Goal: Task Accomplishment & Management: Manage account settings

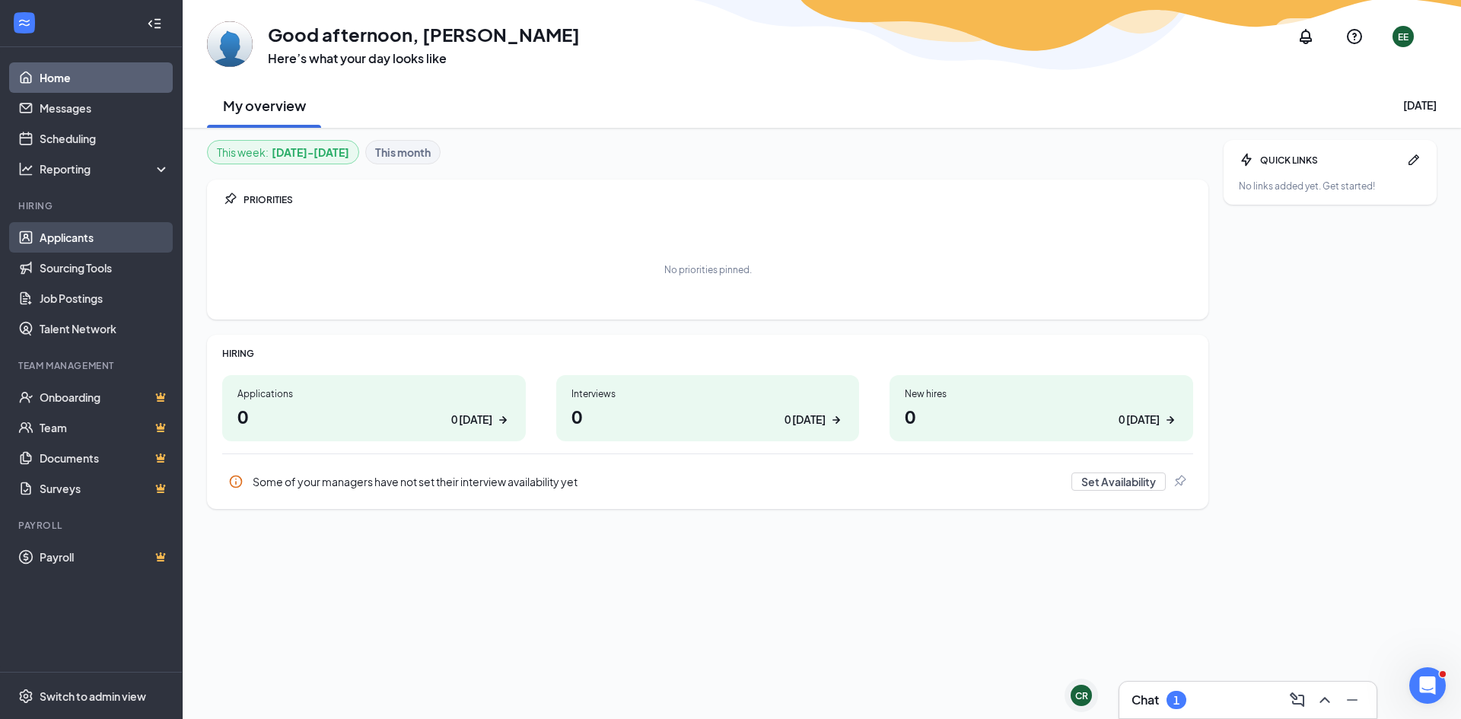
click at [69, 251] on link "Applicants" at bounding box center [105, 237] width 130 height 30
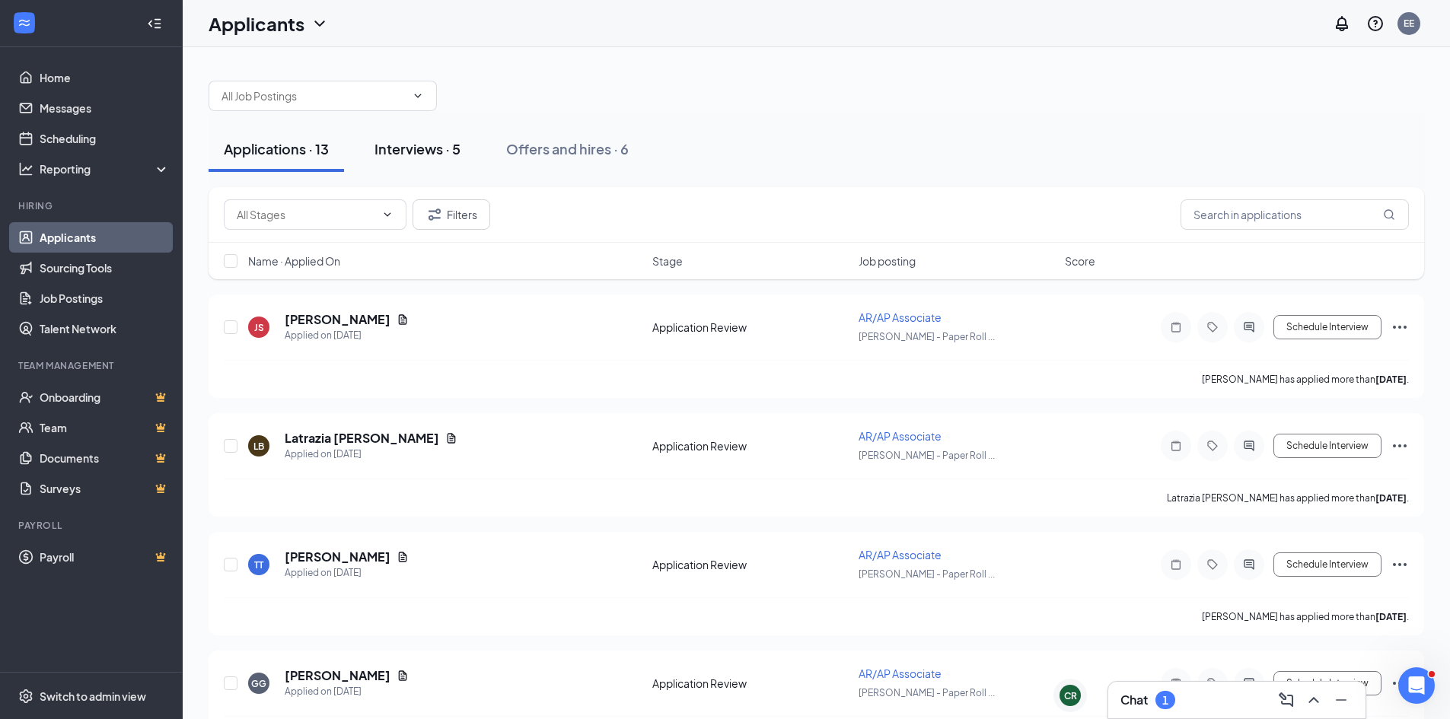
click at [423, 161] on button "Interviews · 5" at bounding box center [417, 149] width 116 height 46
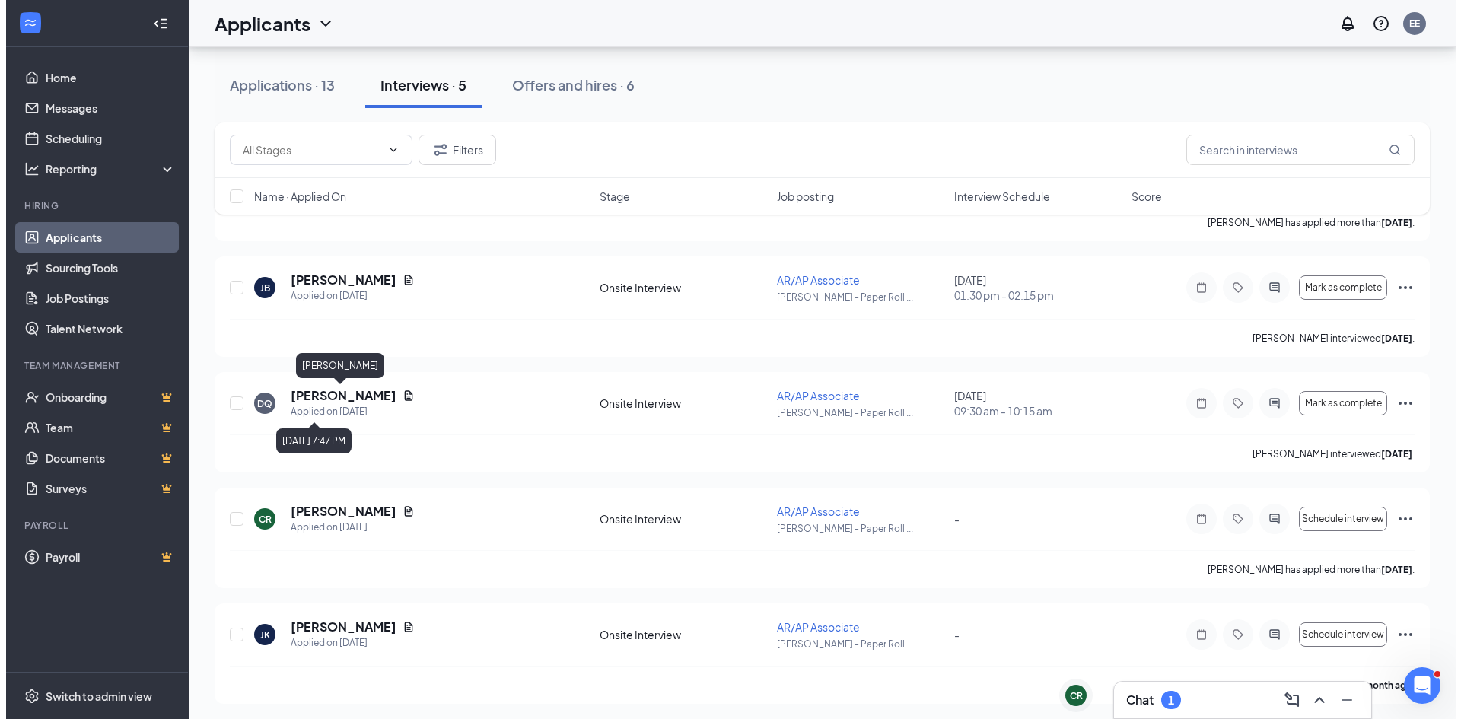
scroll to position [157, 0]
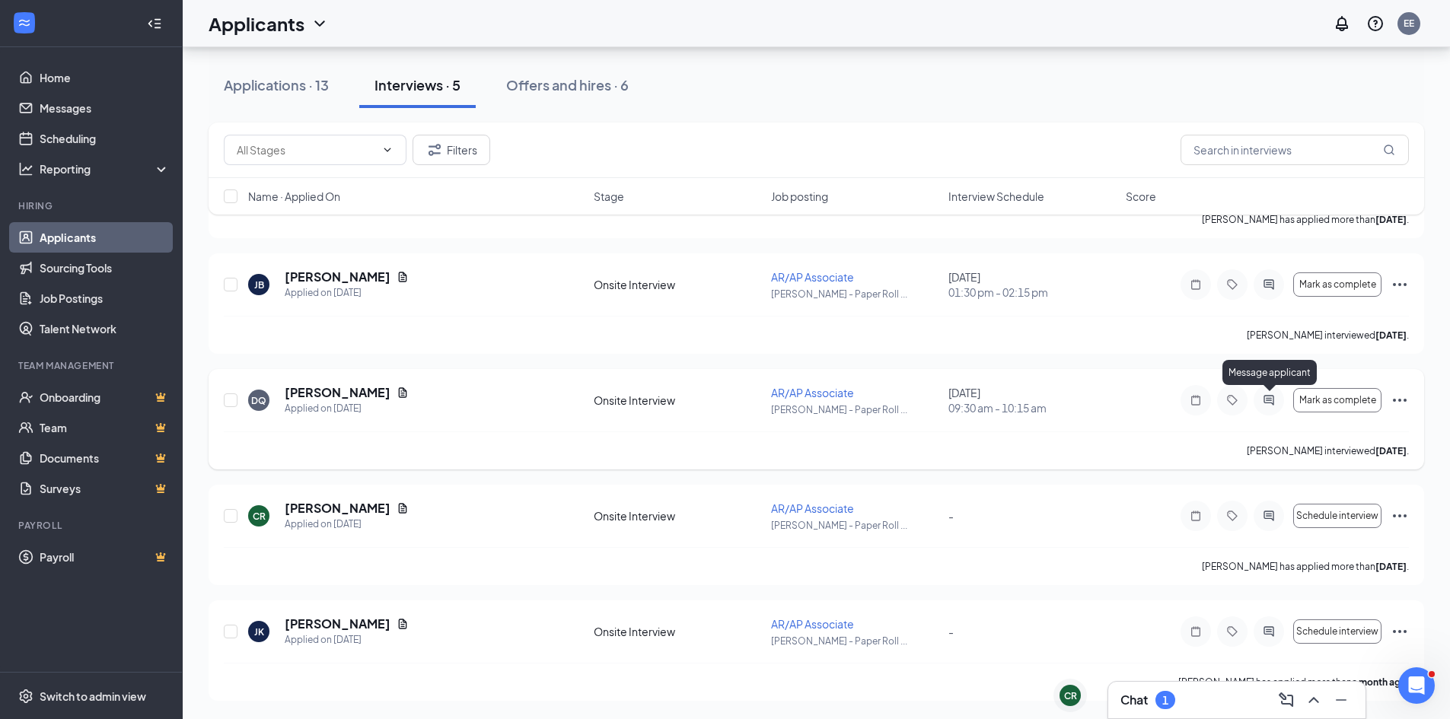
click at [1273, 403] on icon "ActiveChat" at bounding box center [1268, 400] width 10 height 10
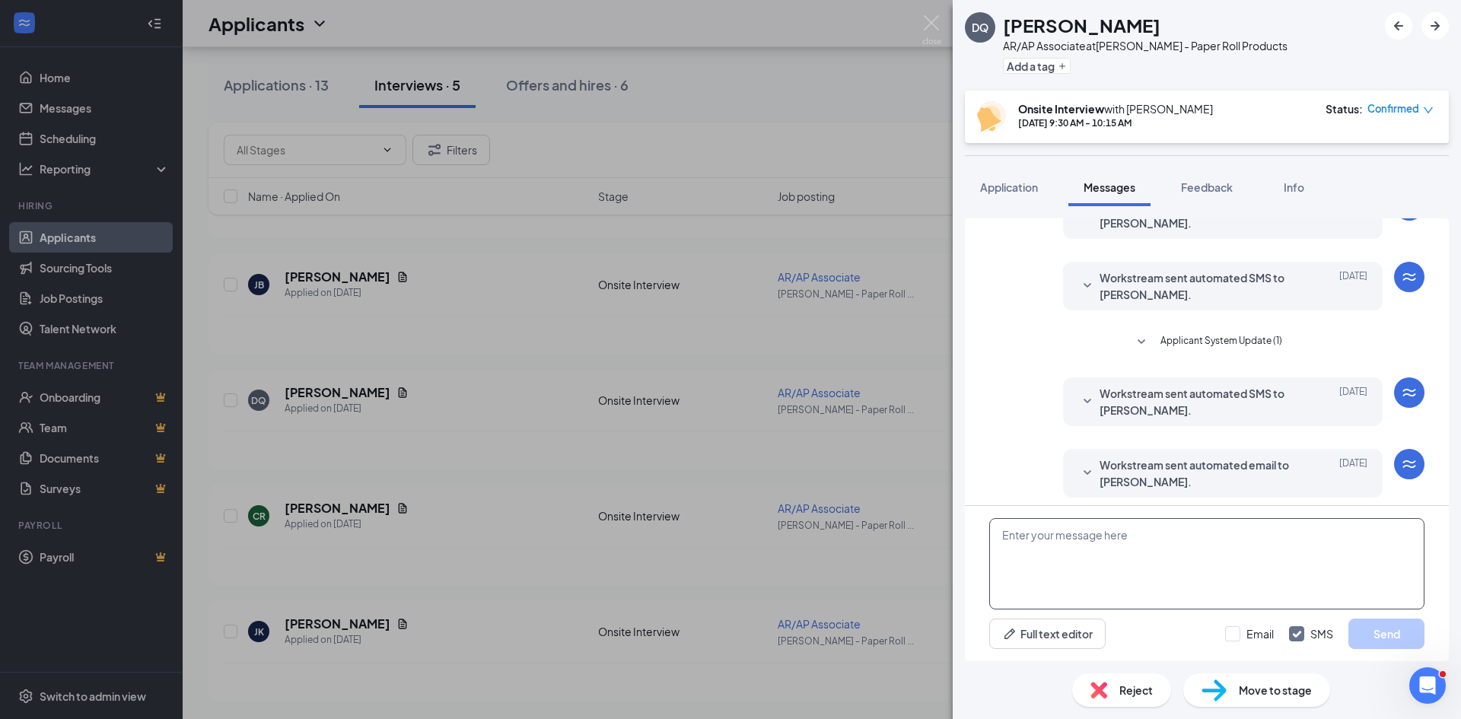
scroll to position [275, 0]
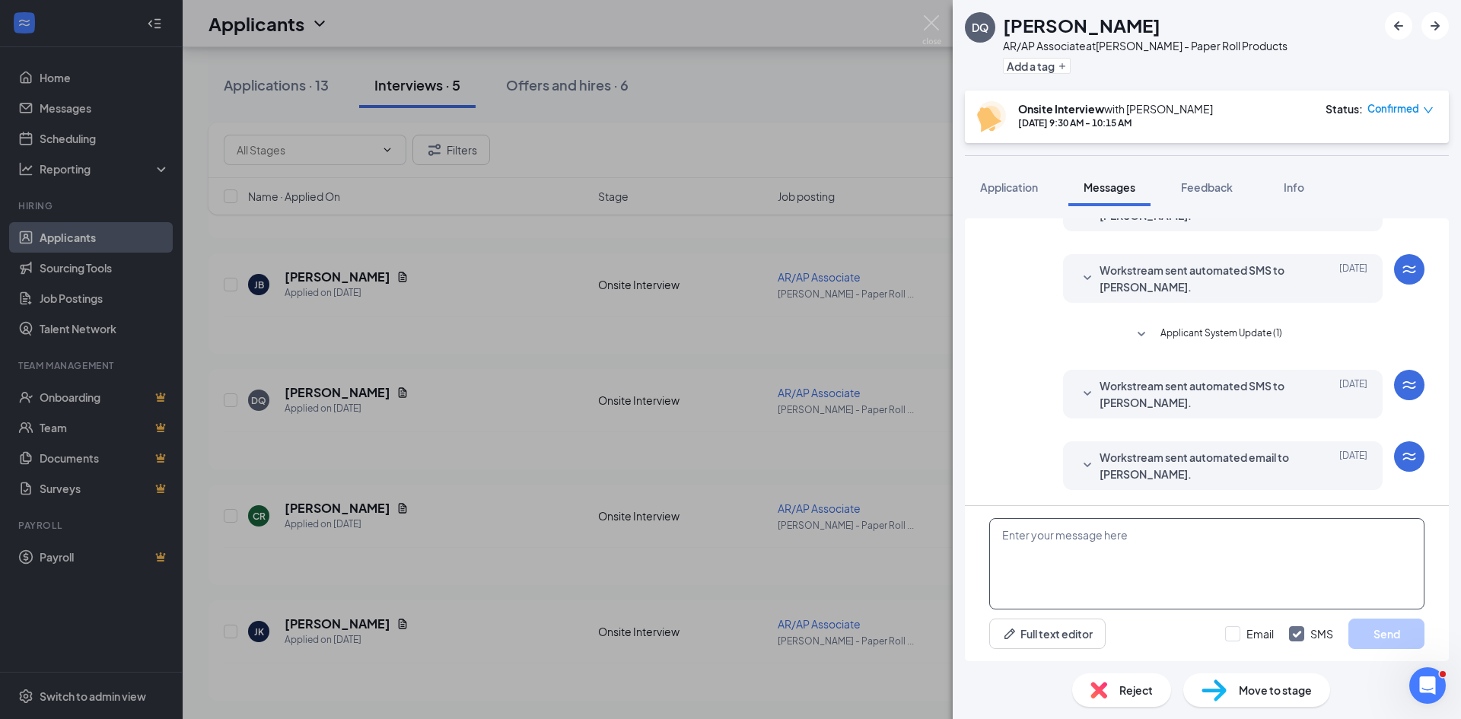
click at [1045, 559] on textarea at bounding box center [1206, 563] width 435 height 91
click at [793, 478] on div "DQ [PERSON_NAME] AR/AP Associate at [PERSON_NAME] - Paper Roll Products Add a t…" at bounding box center [730, 359] width 1461 height 719
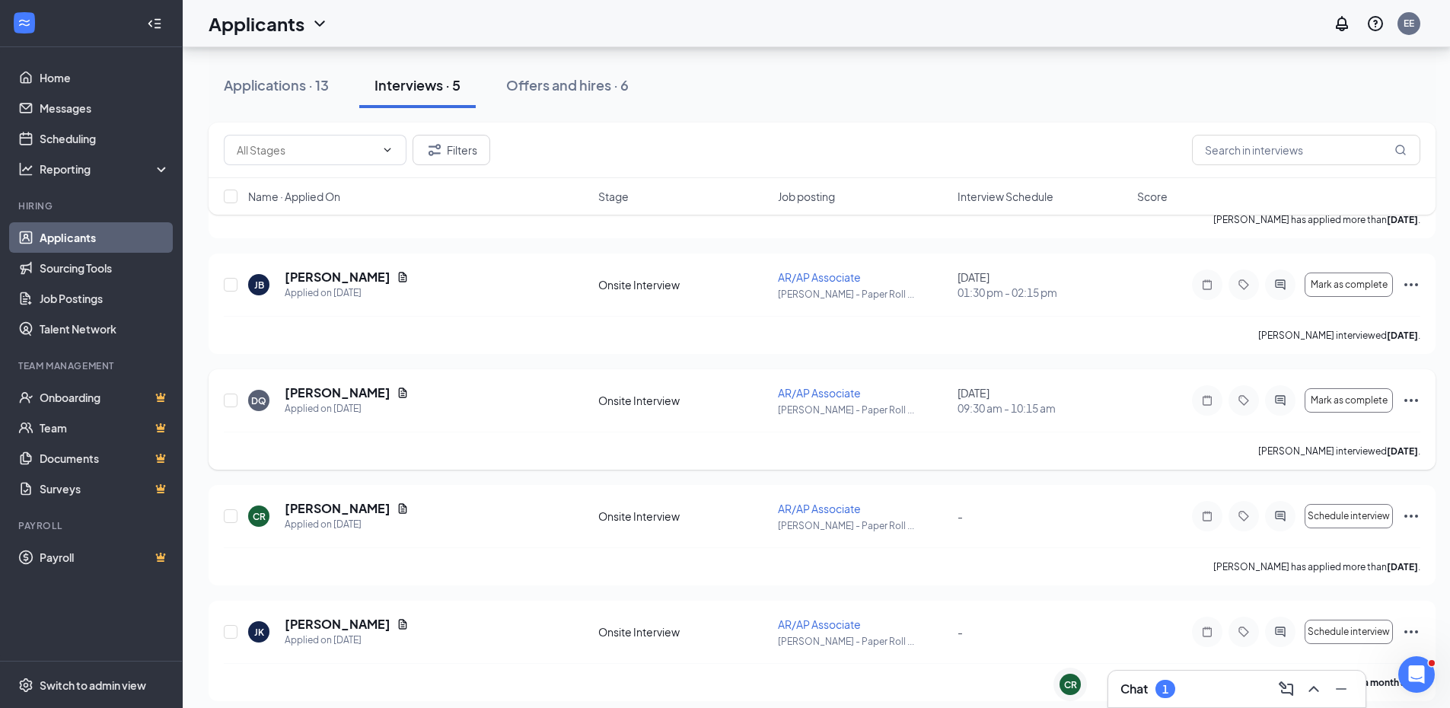
click at [1417, 402] on icon "Ellipses" at bounding box center [1411, 400] width 18 height 18
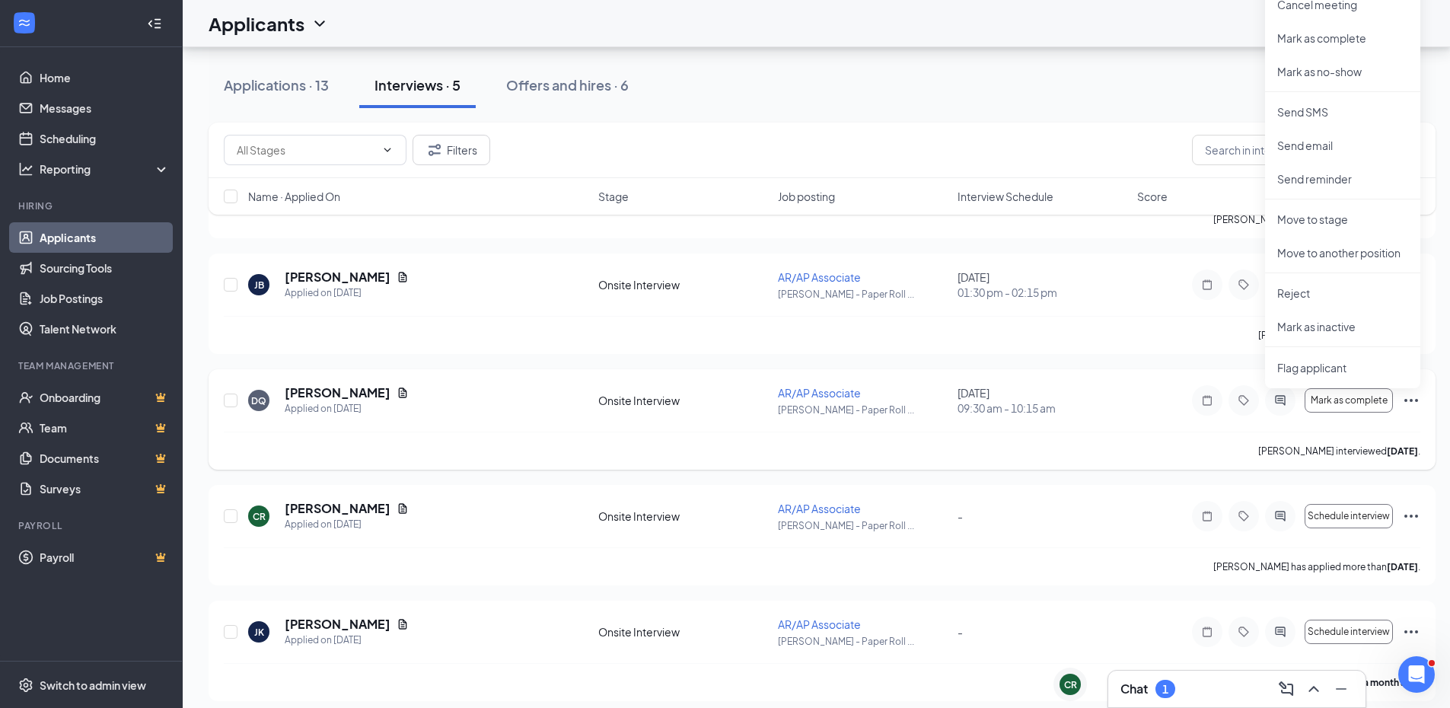
click at [1284, 409] on div at bounding box center [1280, 400] width 30 height 30
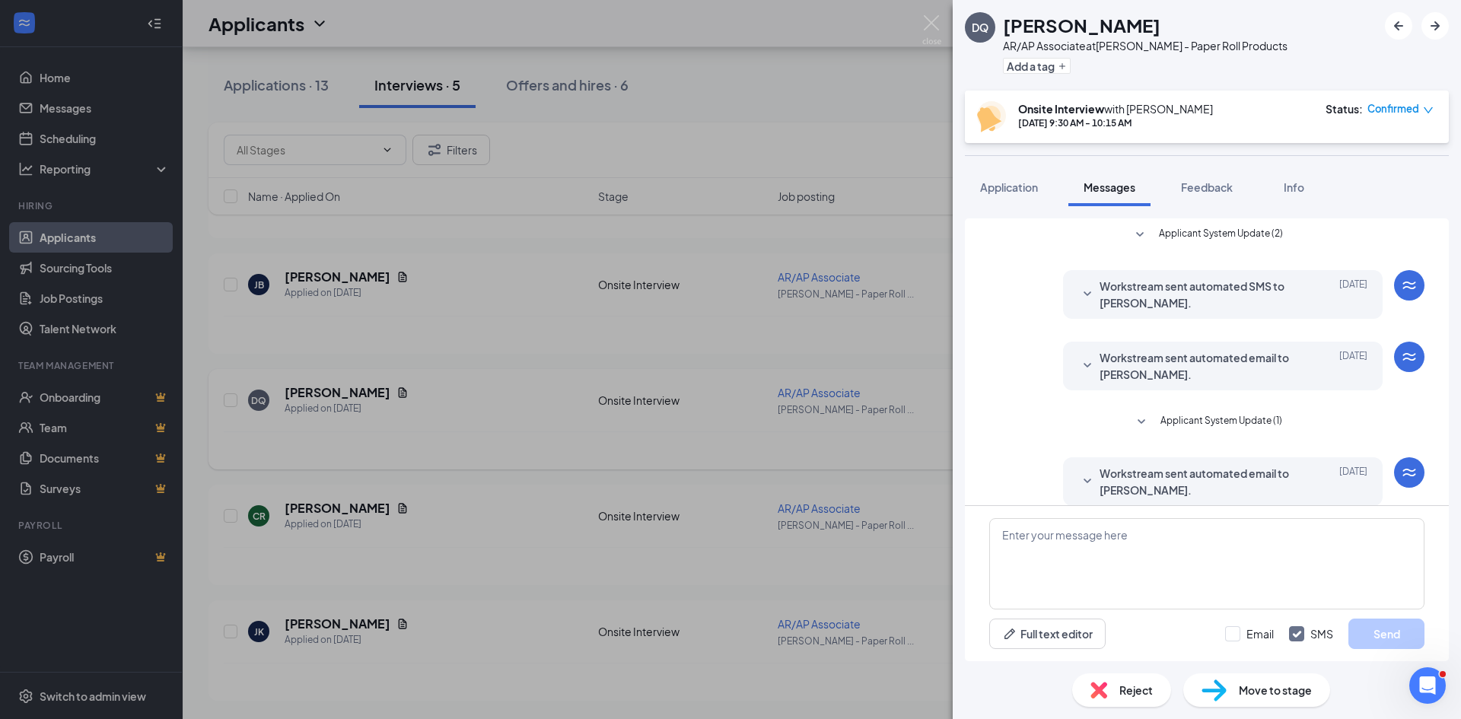
scroll to position [275, 0]
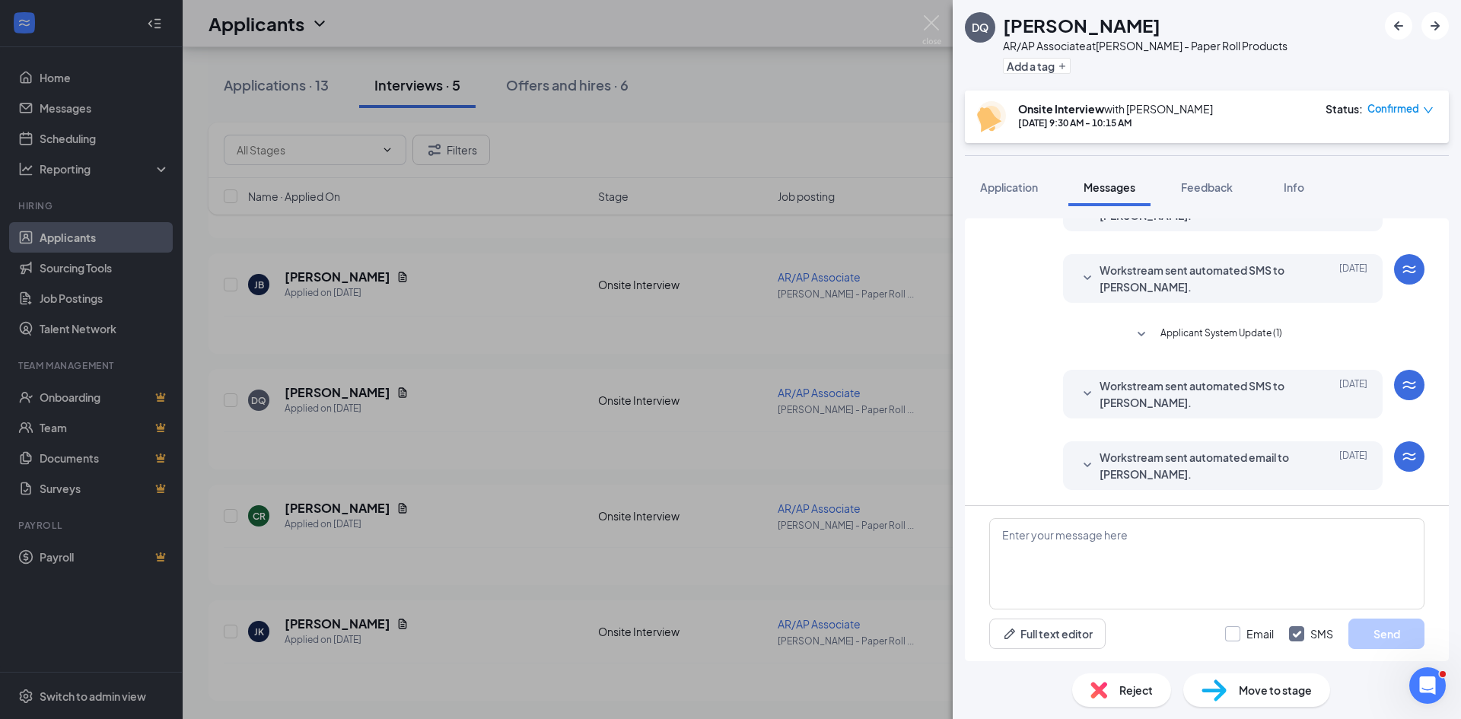
click at [1241, 636] on input "Email" at bounding box center [1249, 633] width 49 height 15
checkbox input "true"
click at [1301, 636] on input "SMS" at bounding box center [1311, 633] width 44 height 15
checkbox input "false"
click at [1194, 570] on textarea at bounding box center [1206, 563] width 435 height 91
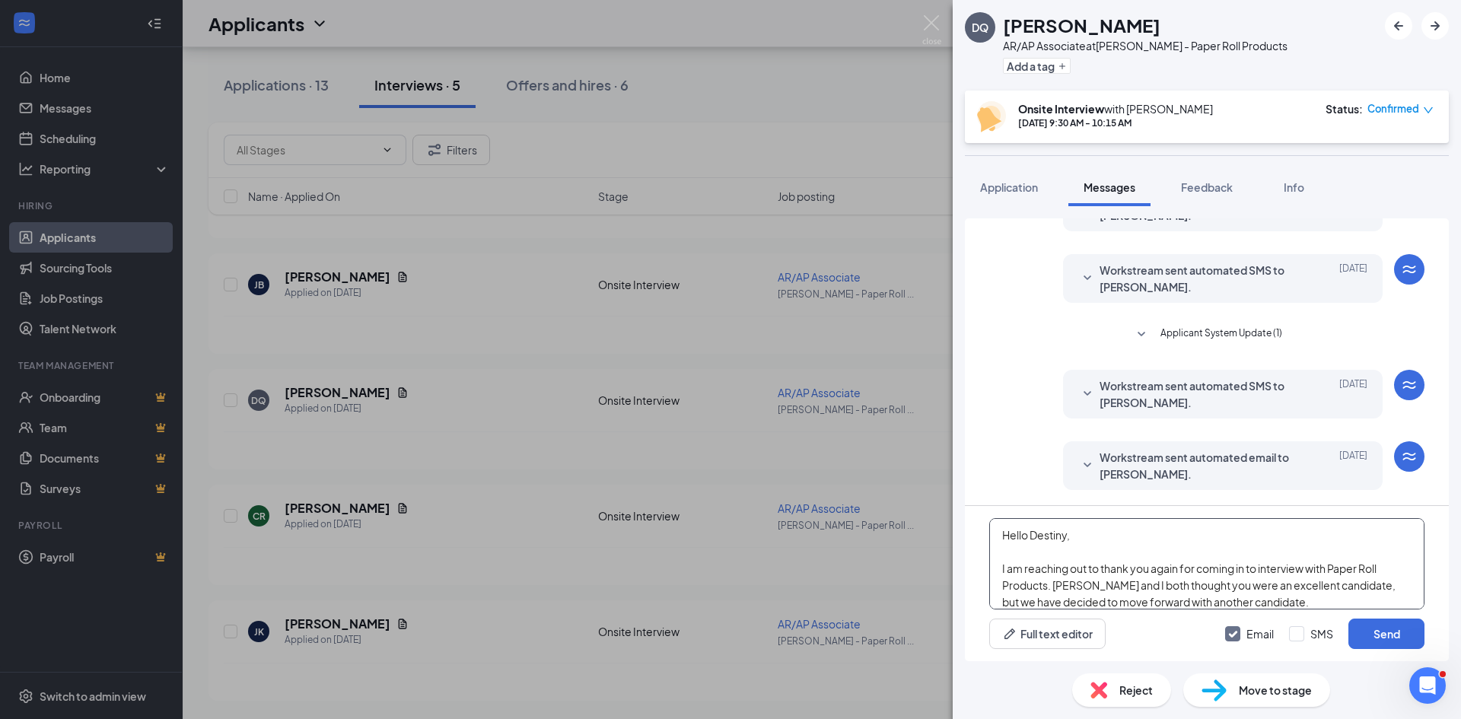
drag, startPoint x: 1251, startPoint y: 540, endPoint x: 1272, endPoint y: 594, distance: 57.8
click at [1272, 594] on textarea "Hello Destiny, I am reaching out to thank you again for coming in to interview …" at bounding box center [1206, 563] width 435 height 91
click at [1284, 594] on textarea "Hello Destiny, I am reaching out to thank you again for coming in to interview …" at bounding box center [1206, 563] width 435 height 91
drag, startPoint x: 1286, startPoint y: 597, endPoint x: 1293, endPoint y: 569, distance: 29.9
click at [1293, 569] on textarea "Hello Destiny, I am reaching out to thank you again for coming in to interview …" at bounding box center [1206, 563] width 435 height 91
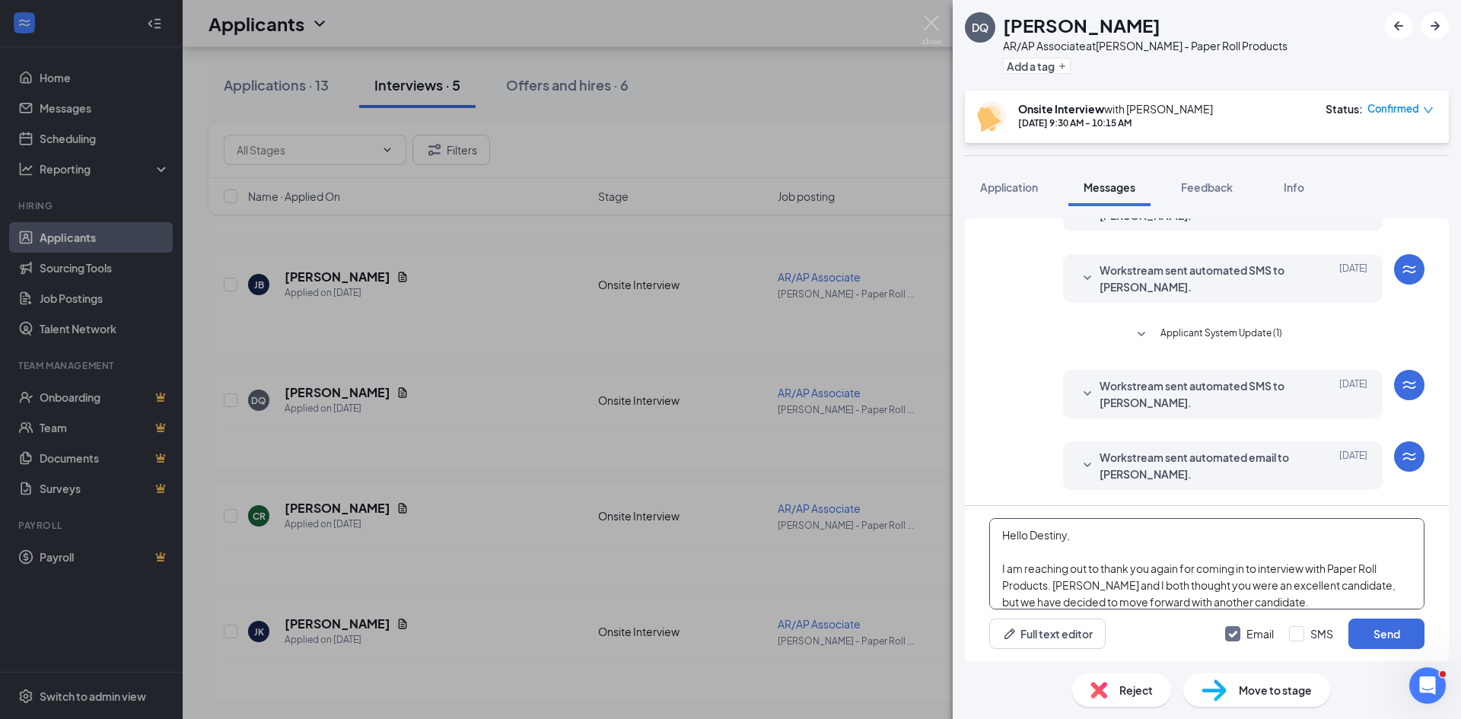
click at [1293, 569] on textarea "Hello Destiny, I am reaching out to thank you again for coming in to interview …" at bounding box center [1206, 563] width 435 height 91
drag, startPoint x: 1288, startPoint y: 581, endPoint x: 1267, endPoint y: 586, distance: 21.2
click at [1267, 586] on textarea "Hello Destiny, I am reaching out to thank you again for coming in to interview …" at bounding box center [1206, 563] width 435 height 91
click at [1273, 587] on textarea "Hello Destiny, I am reaching out to thank you again for coming in to interview …" at bounding box center [1206, 563] width 435 height 91
drag, startPoint x: 1234, startPoint y: 588, endPoint x: 1282, endPoint y: 582, distance: 49.1
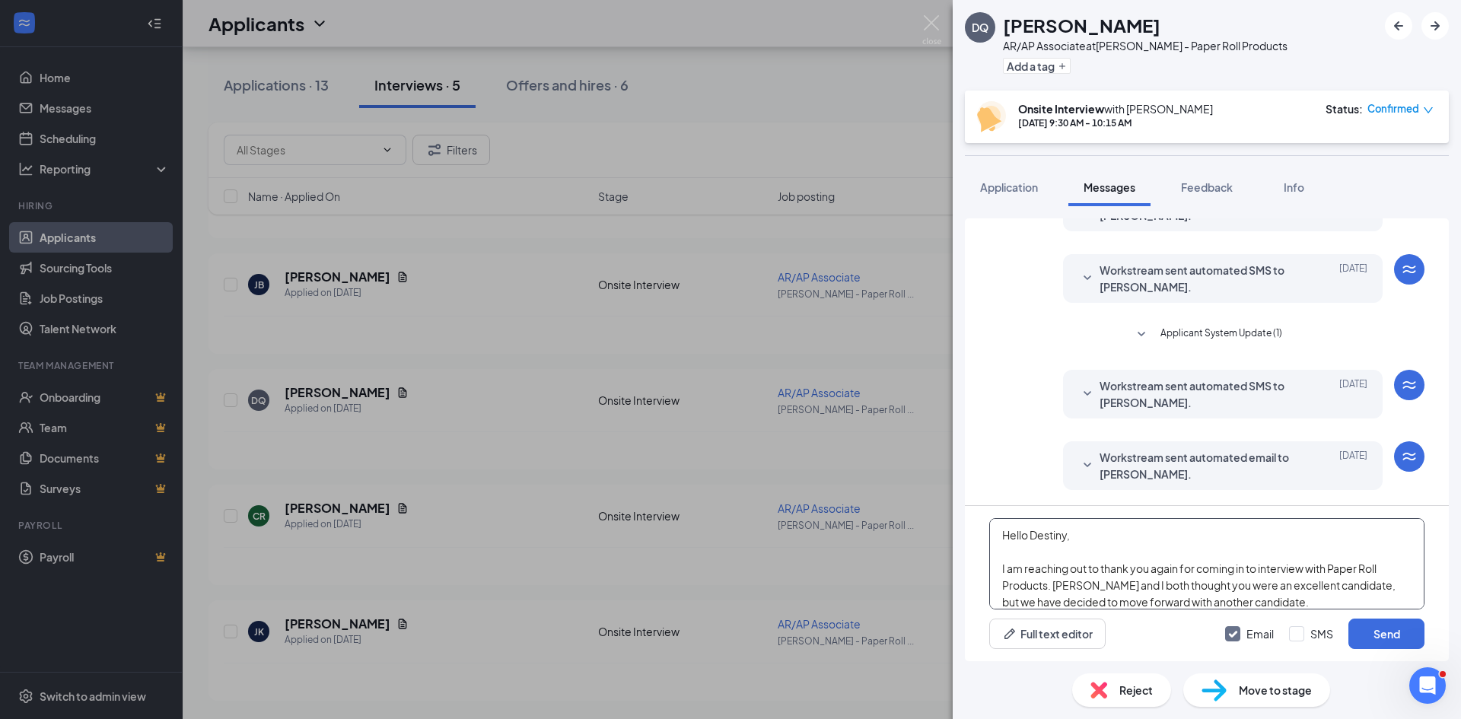
click at [1282, 582] on textarea "Hello Destiny, I am reaching out to thank you again for coming in to interview …" at bounding box center [1206, 563] width 435 height 91
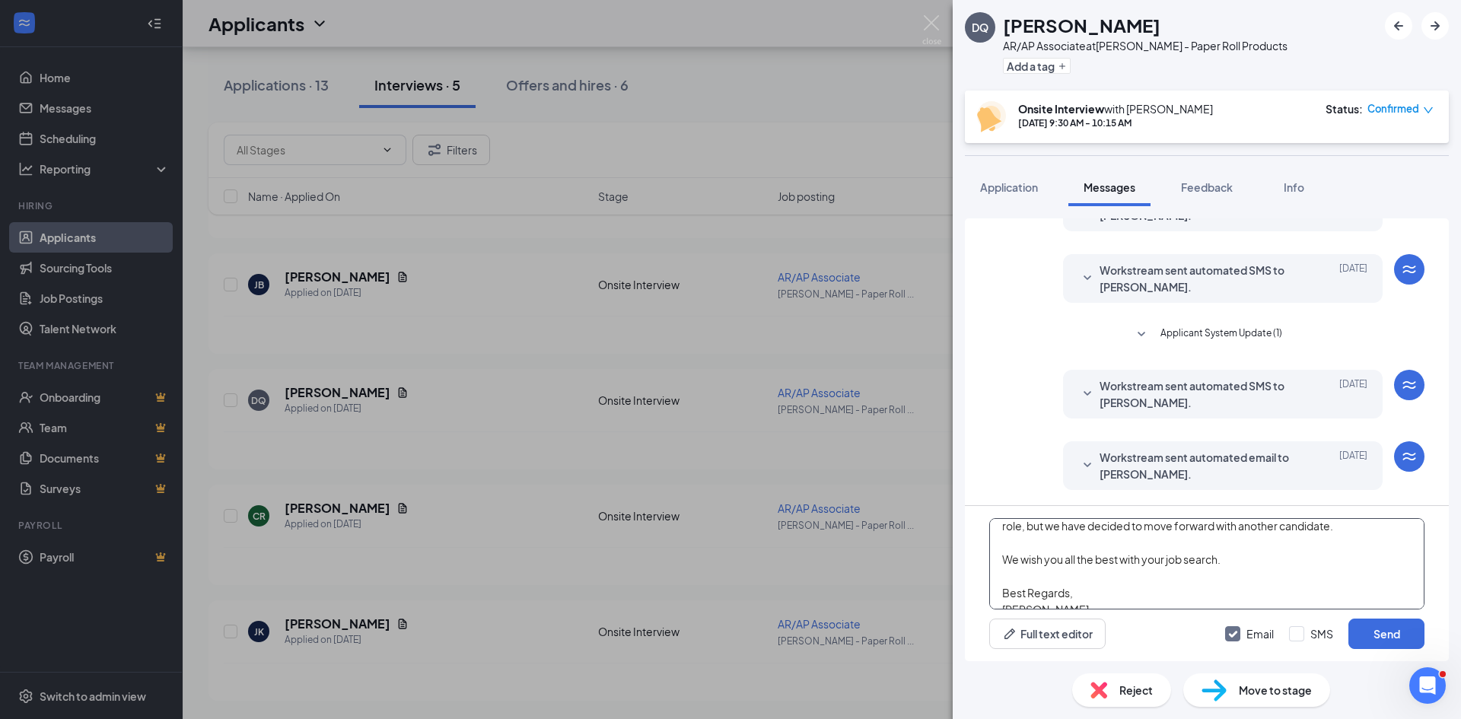
scroll to position [46, 0]
drag, startPoint x: 1302, startPoint y: 528, endPoint x: 1240, endPoint y: 556, distance: 67.5
click at [1240, 556] on textarea "Hello Destiny, I am reaching out to thank you again for coming in to interview …" at bounding box center [1206, 563] width 435 height 91
click at [1162, 590] on textarea "Hello Destiny, I am reaching out to thank you again for coming in to interview …" at bounding box center [1206, 563] width 435 height 91
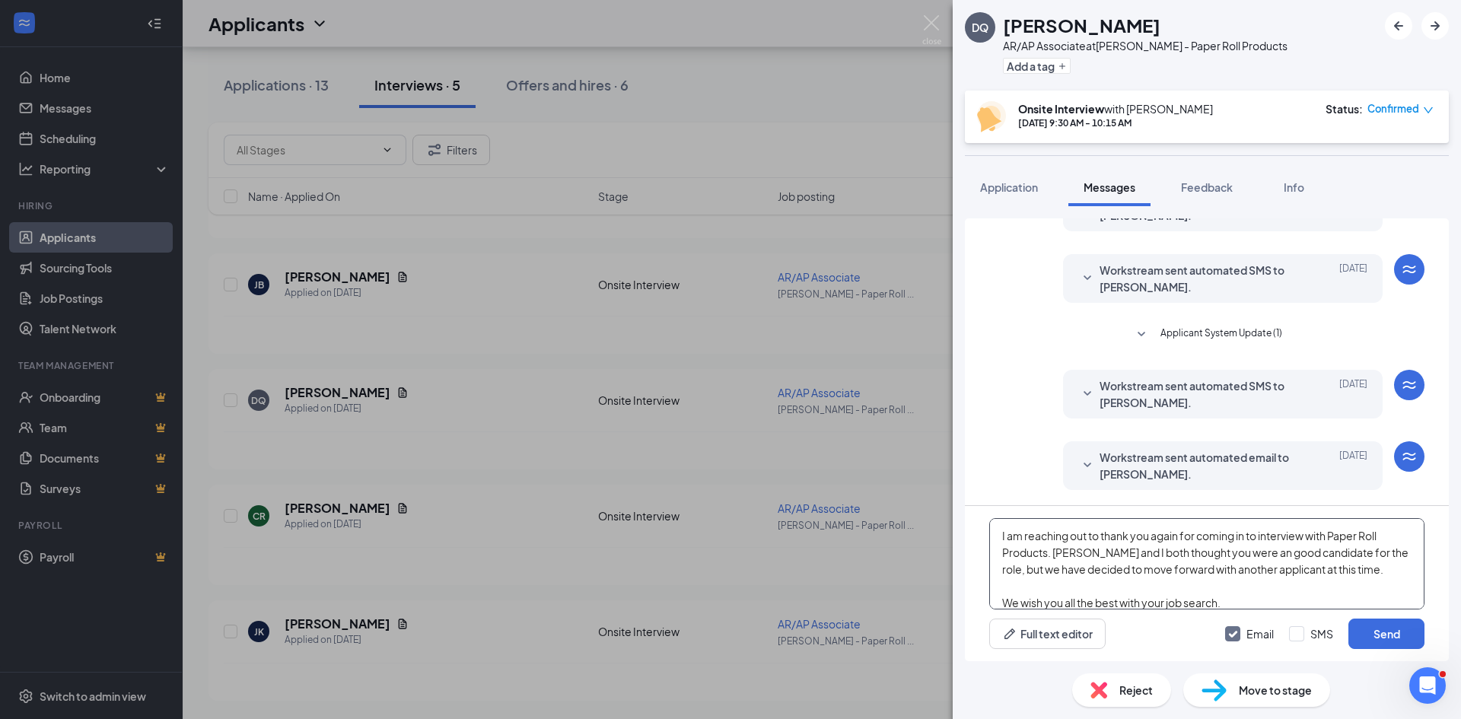
scroll to position [0, 0]
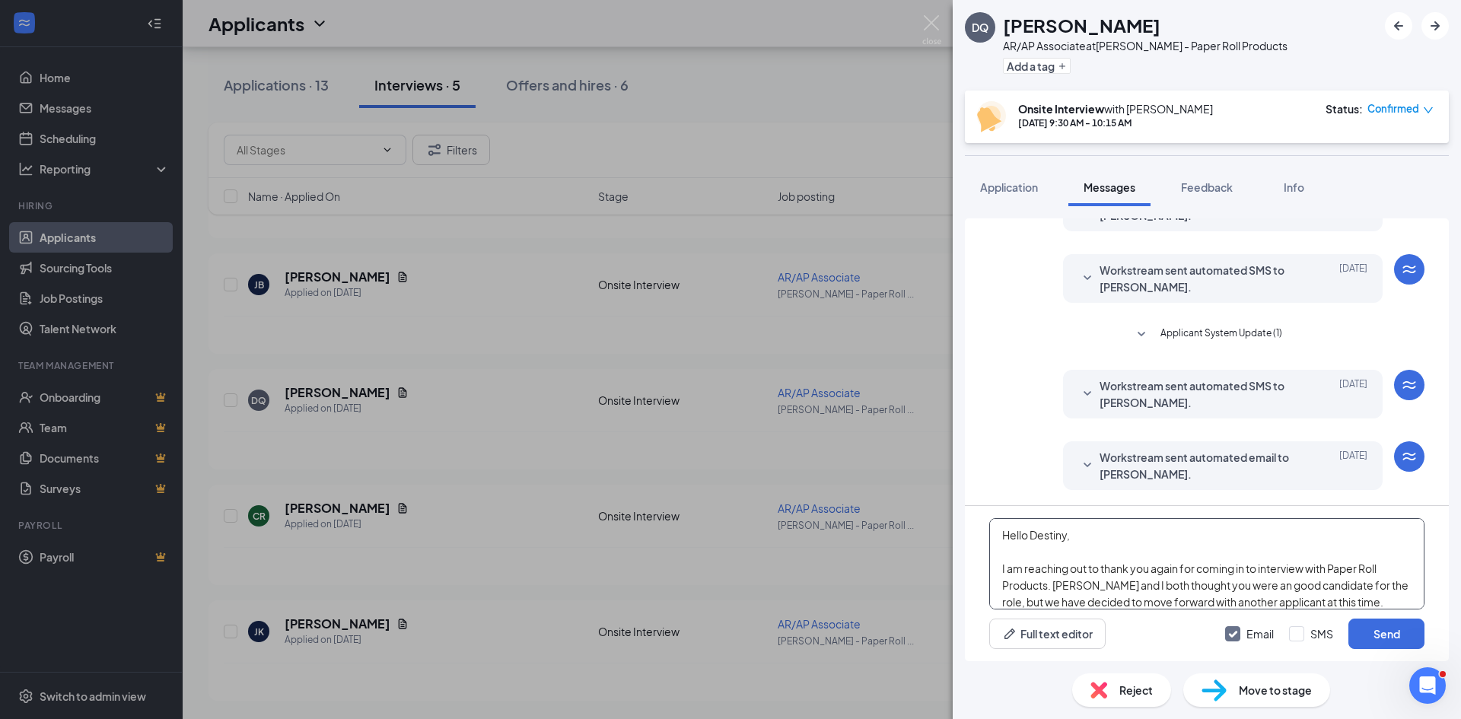
click at [1214, 553] on textarea "Hello Destiny, I am reaching out to thank you again for coming in to interview …" at bounding box center [1206, 563] width 435 height 91
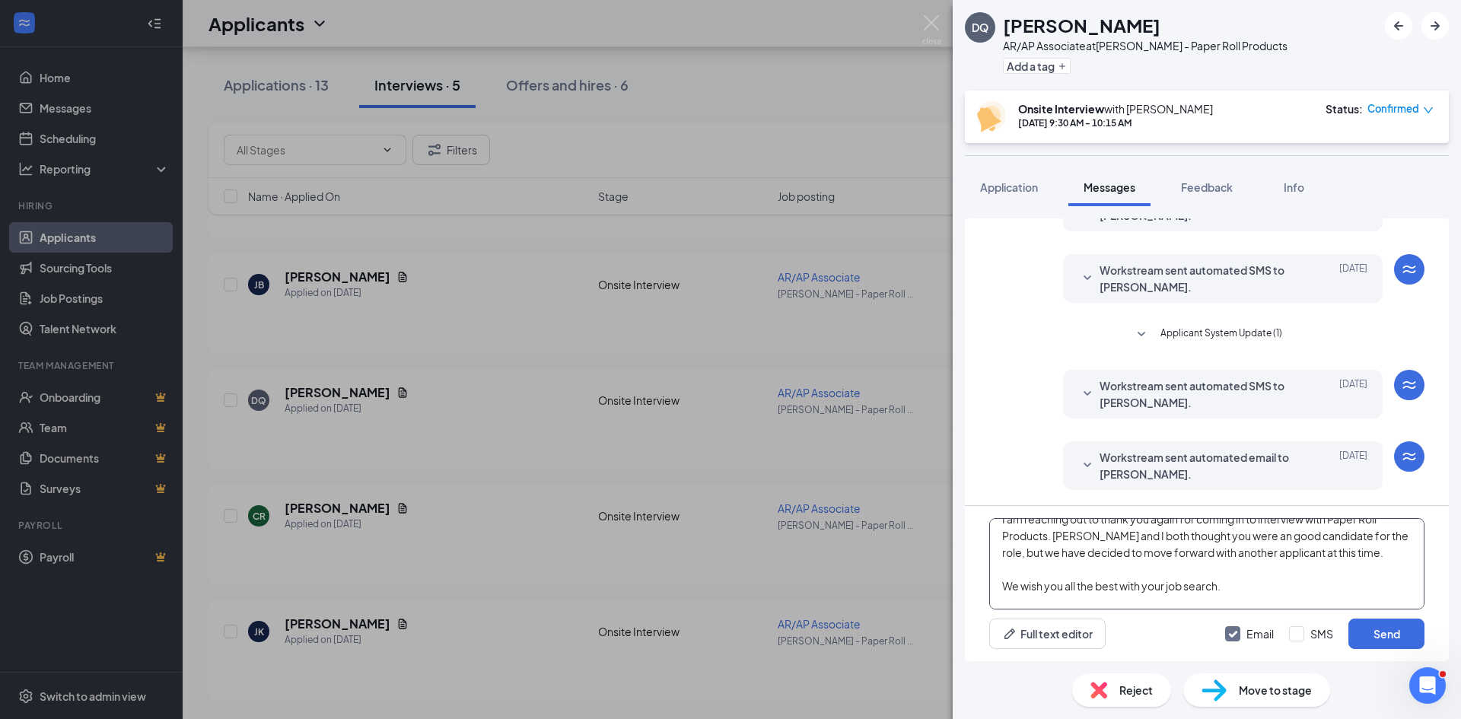
scroll to position [76, 0]
type textarea "Hello Destiny, I am reaching out to thank you again for coming in to interview …"
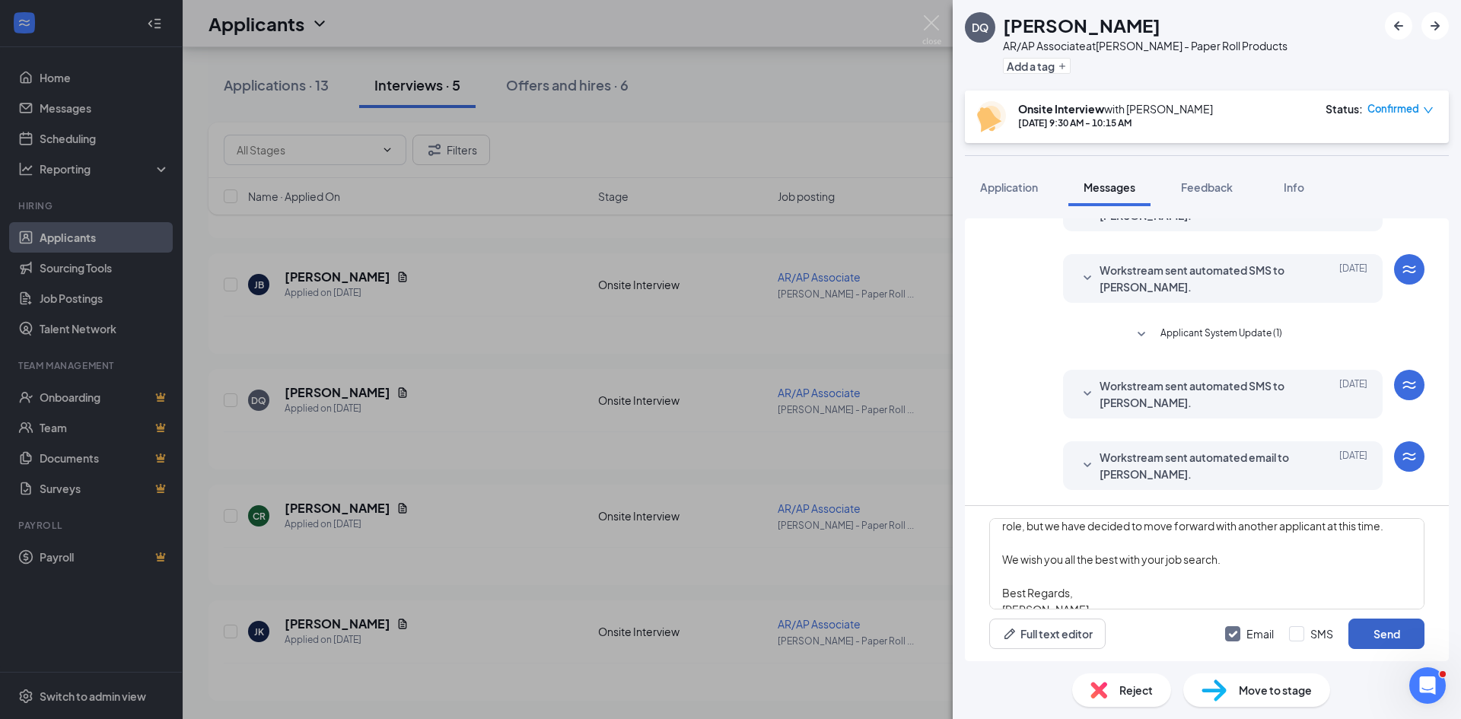
click at [1388, 636] on button "Send" at bounding box center [1387, 634] width 76 height 30
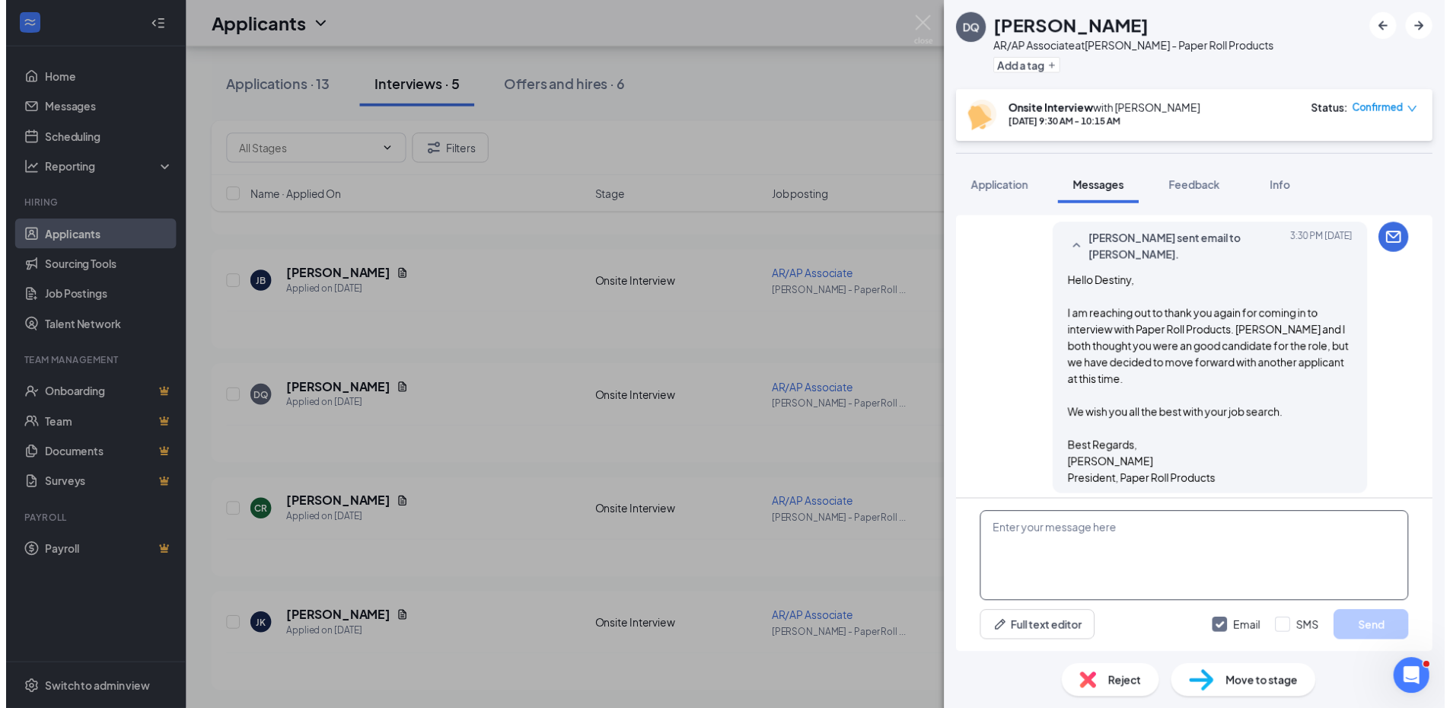
scroll to position [573, 0]
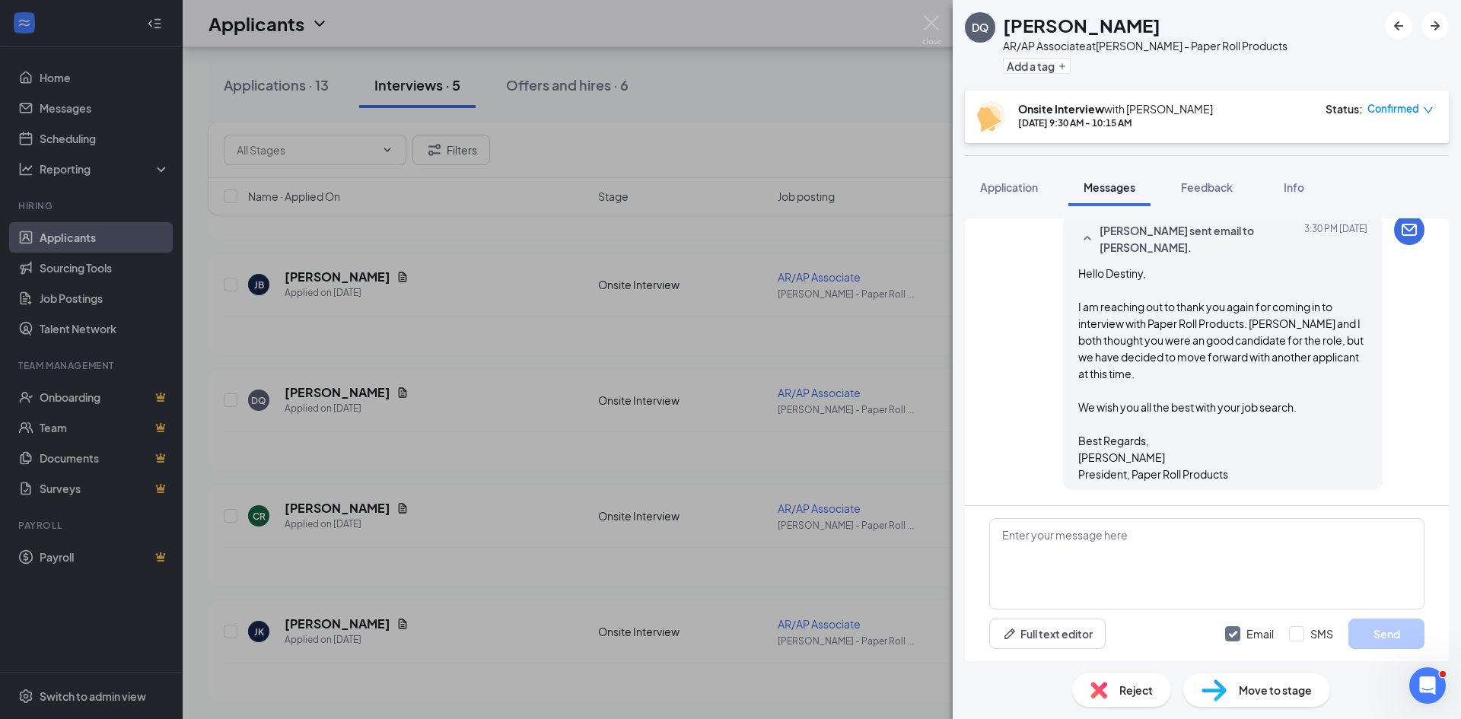
click at [815, 476] on div "DQ [PERSON_NAME] AR/AP Associate at [PERSON_NAME] - Paper Roll Products Add a t…" at bounding box center [730, 359] width 1461 height 719
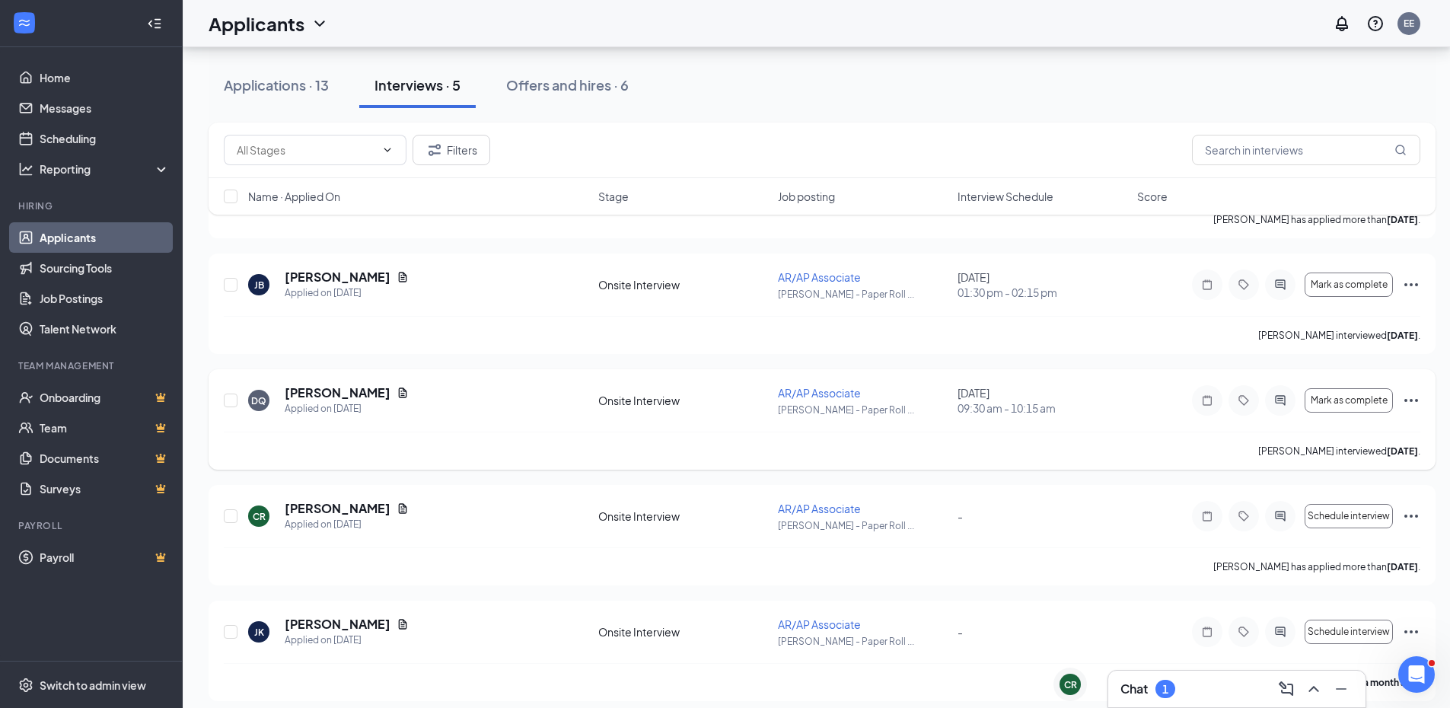
click at [1420, 404] on div "DQ [PERSON_NAME] Applied on [DATE] Onsite Interview AR/AP Associate [PERSON_NAM…" at bounding box center [822, 419] width 1227 height 100
click at [1420, 401] on icon "Ellipses" at bounding box center [1411, 400] width 18 height 18
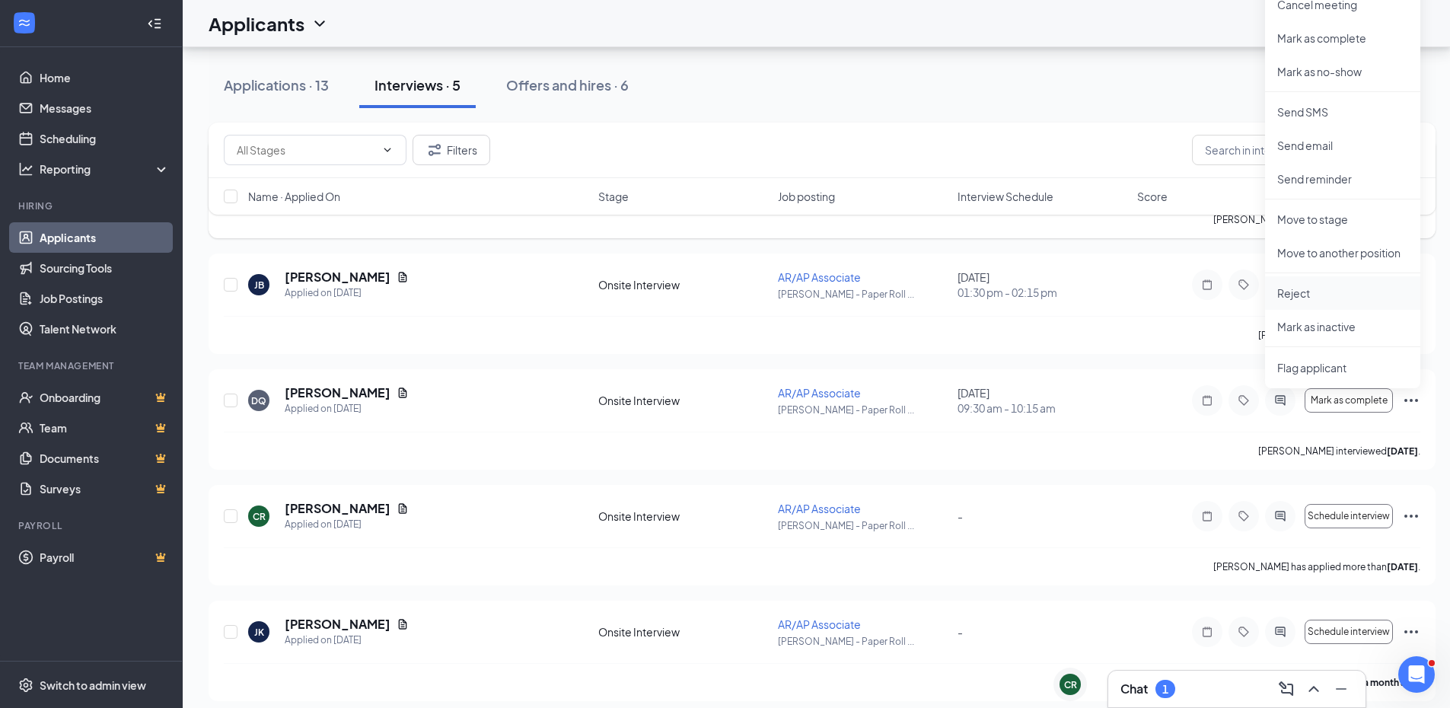
click at [1293, 287] on p "Reject" at bounding box center [1342, 292] width 131 height 15
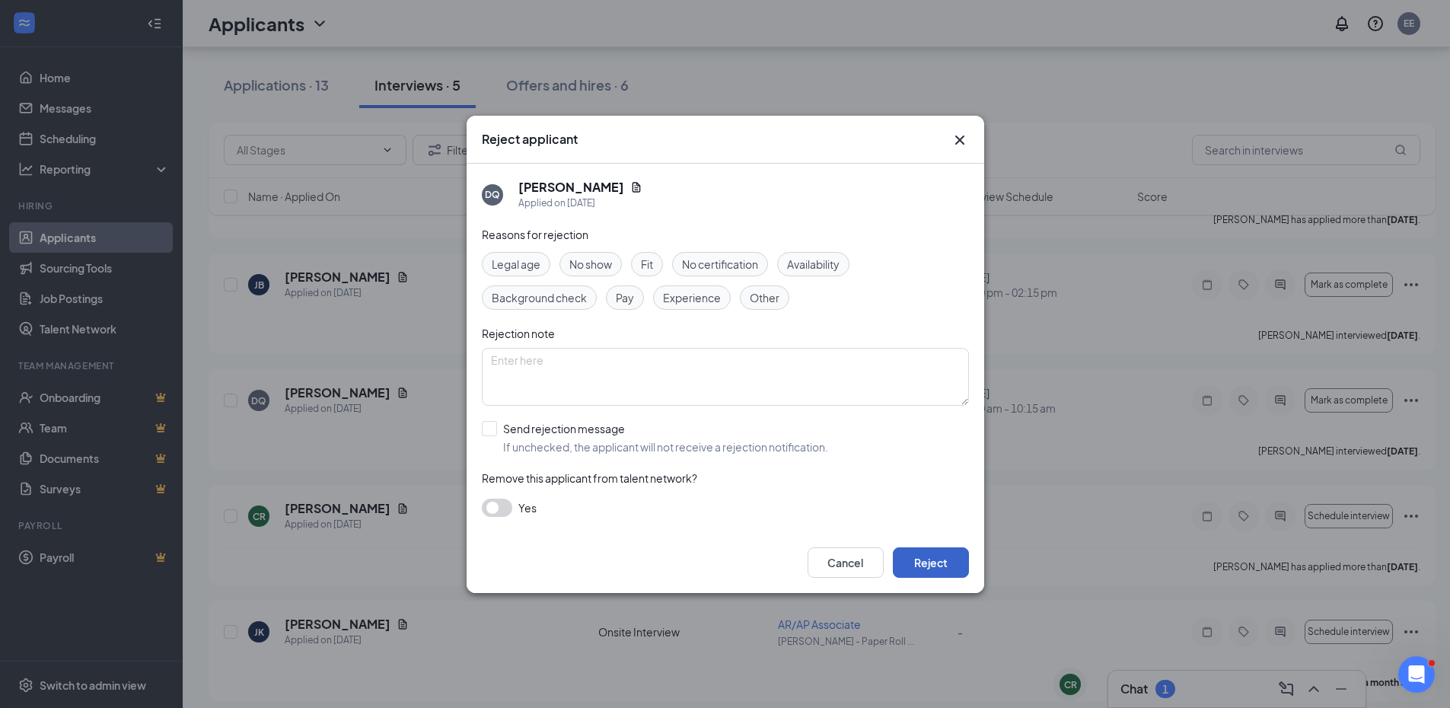
click at [922, 563] on button "Reject" at bounding box center [931, 562] width 76 height 30
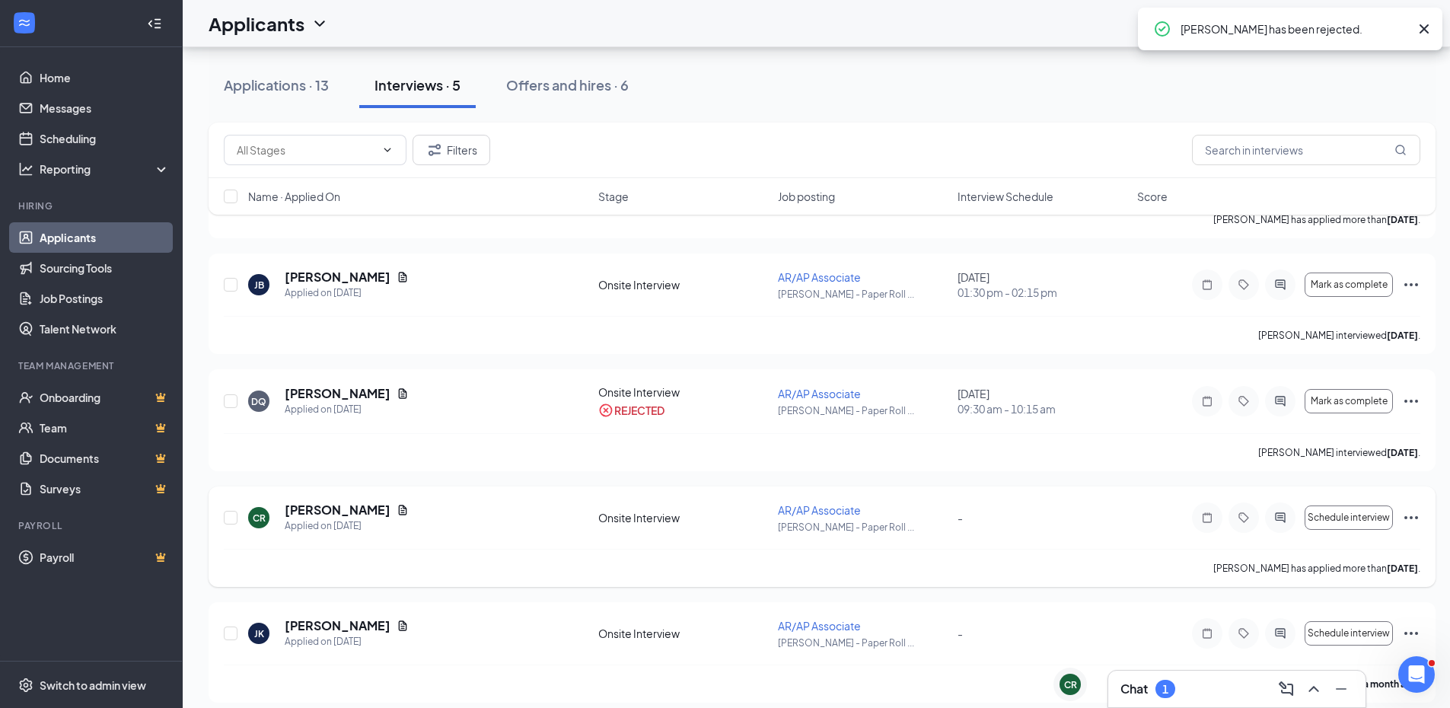
click at [1421, 523] on div "CR [PERSON_NAME] Applied on [DATE] Onsite Interview AR/AP Associate [PERSON_NAM…" at bounding box center [822, 536] width 1227 height 100
click at [1414, 509] on icon "Ellipses" at bounding box center [1411, 517] width 18 height 18
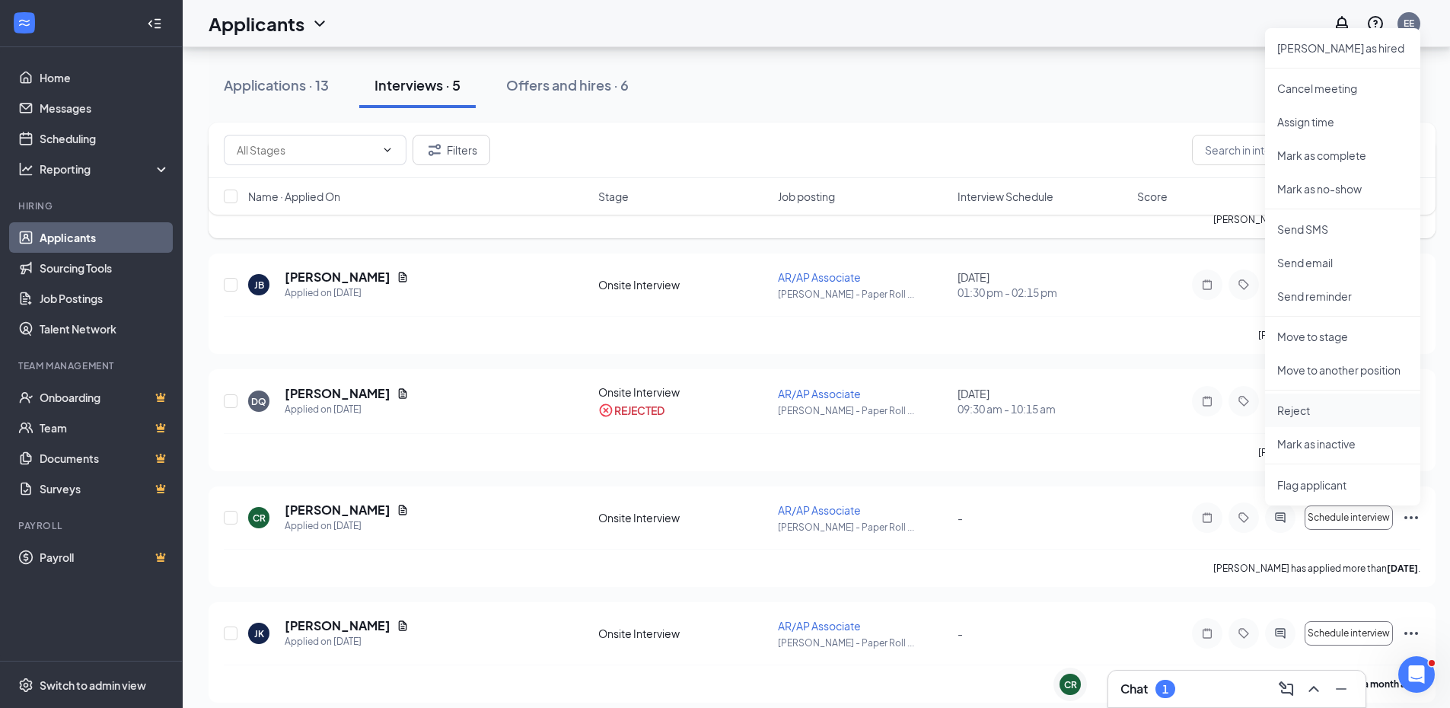
click at [1300, 413] on p "Reject" at bounding box center [1342, 410] width 131 height 15
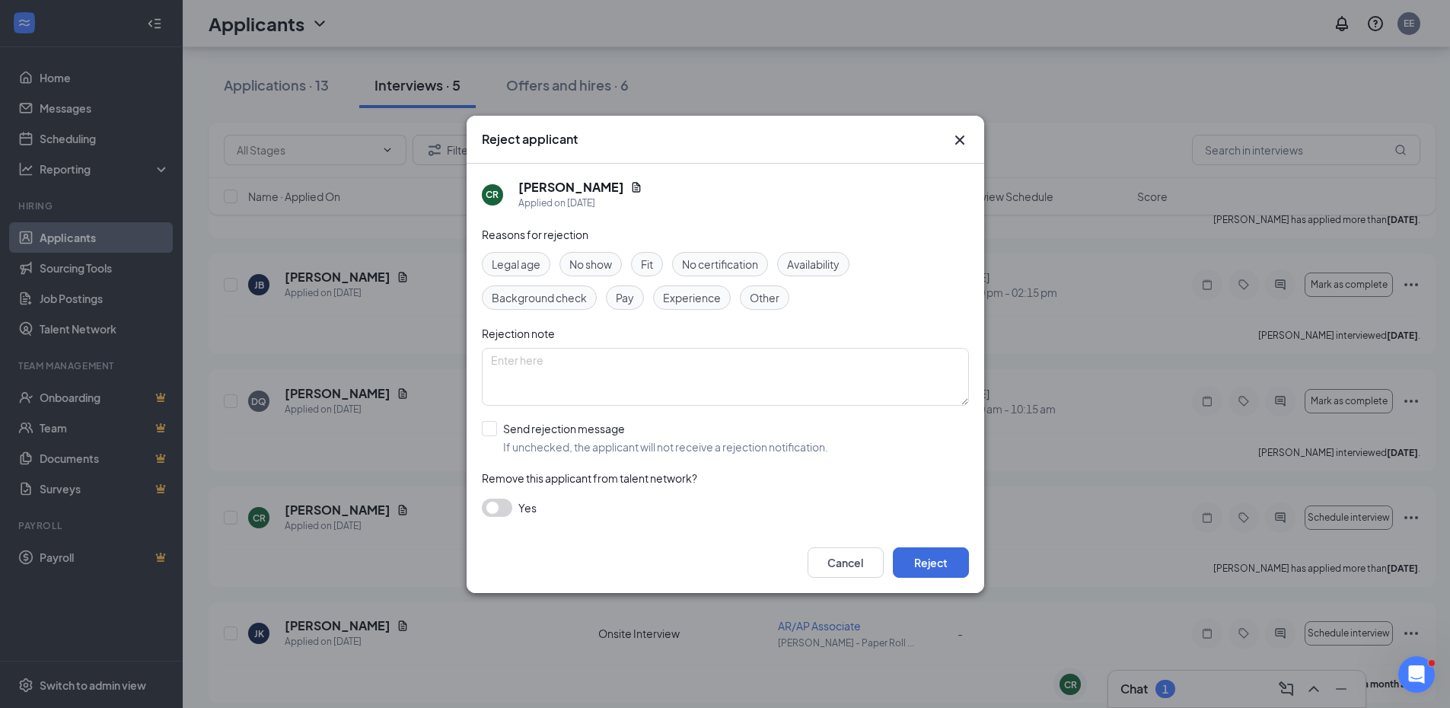
click at [491, 511] on button "button" at bounding box center [497, 508] width 30 height 18
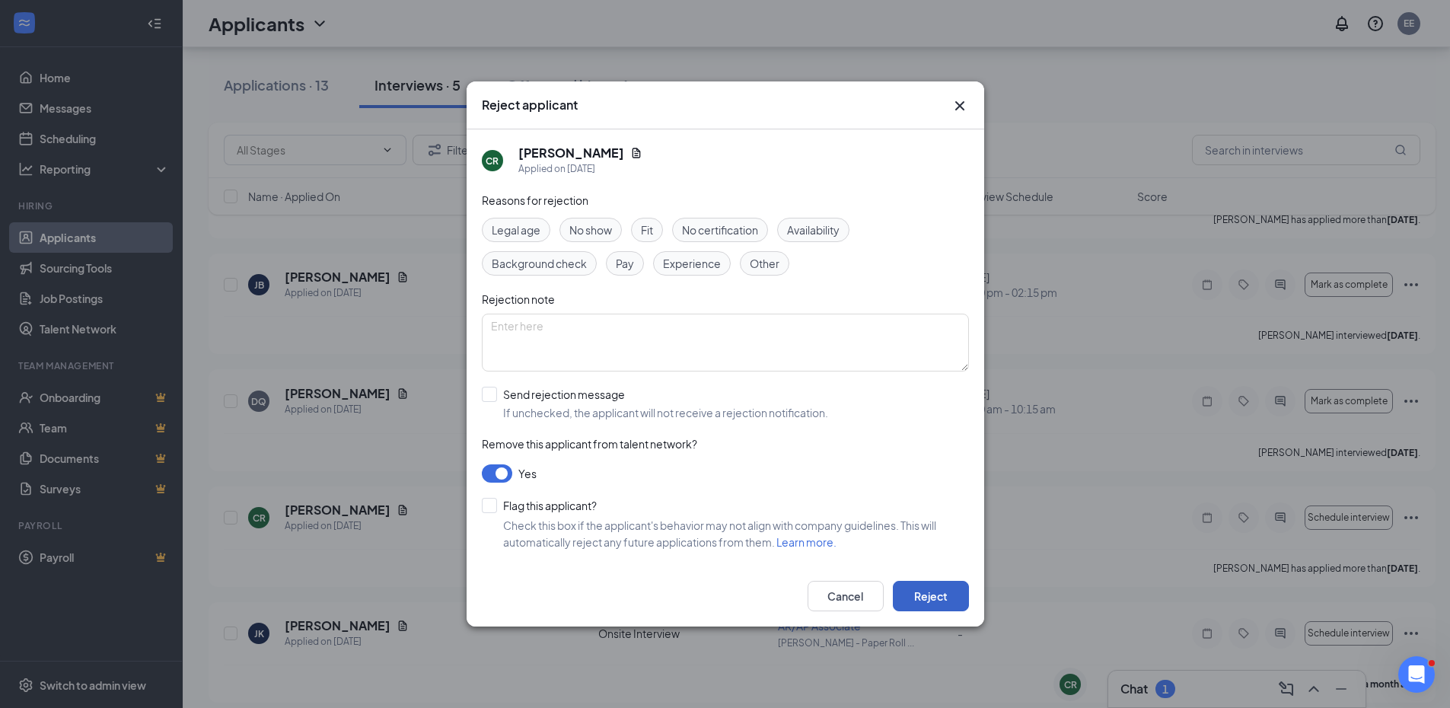
click at [937, 598] on button "Reject" at bounding box center [931, 596] width 76 height 30
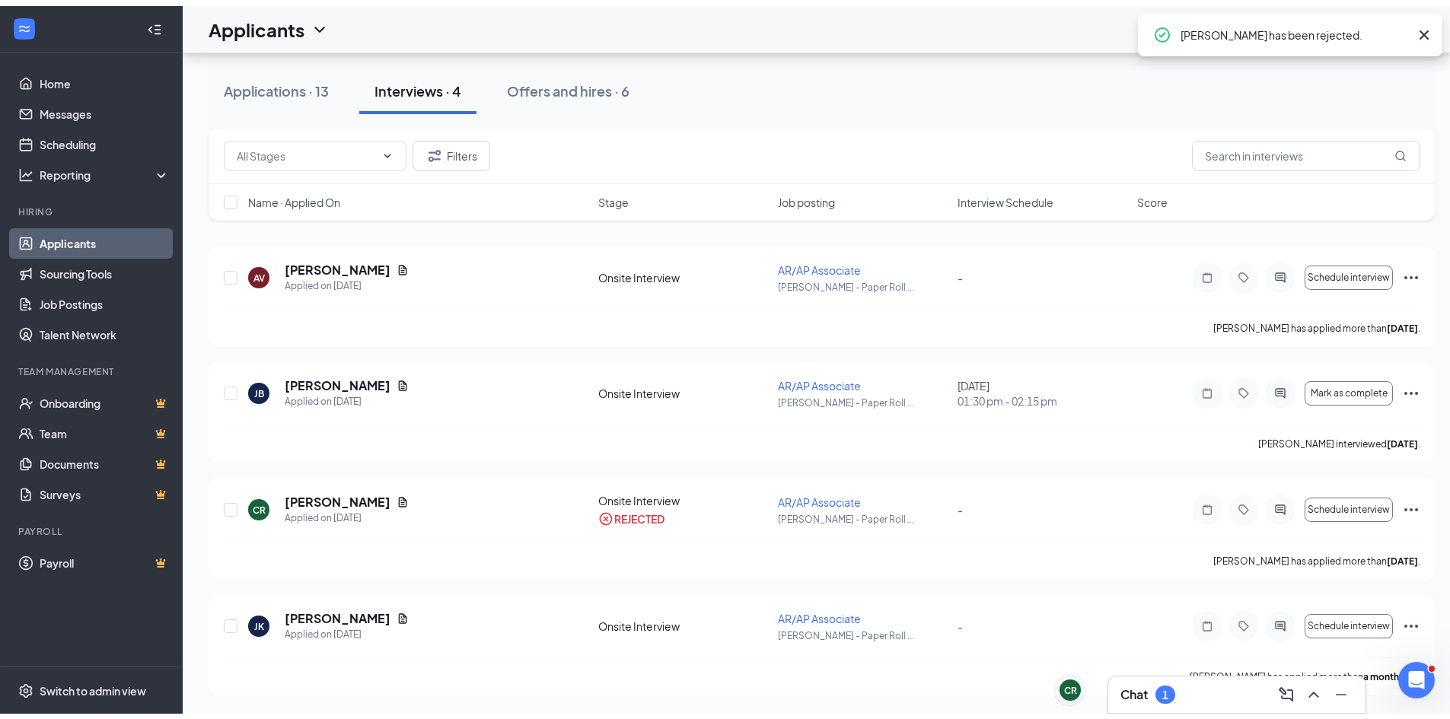
scroll to position [43, 0]
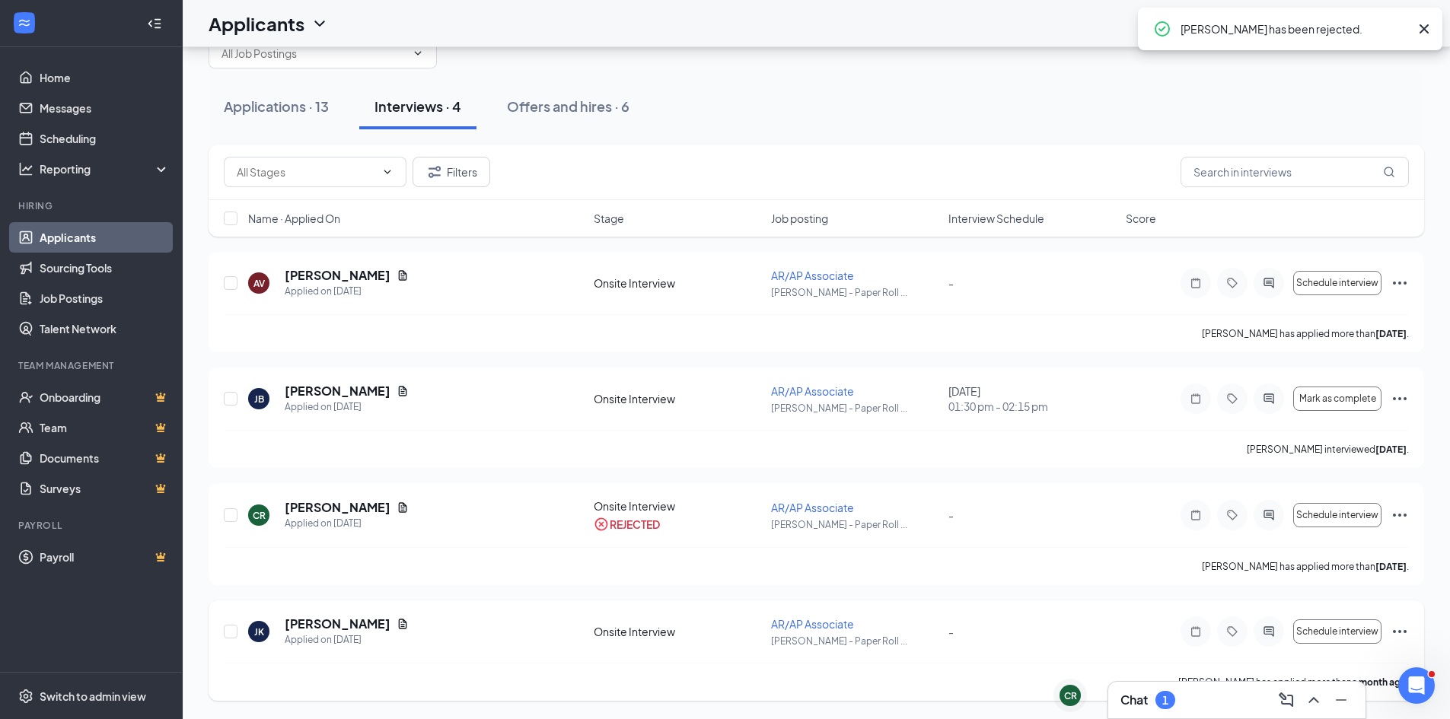
click at [1392, 632] on icon "Ellipses" at bounding box center [1400, 632] width 18 height 18
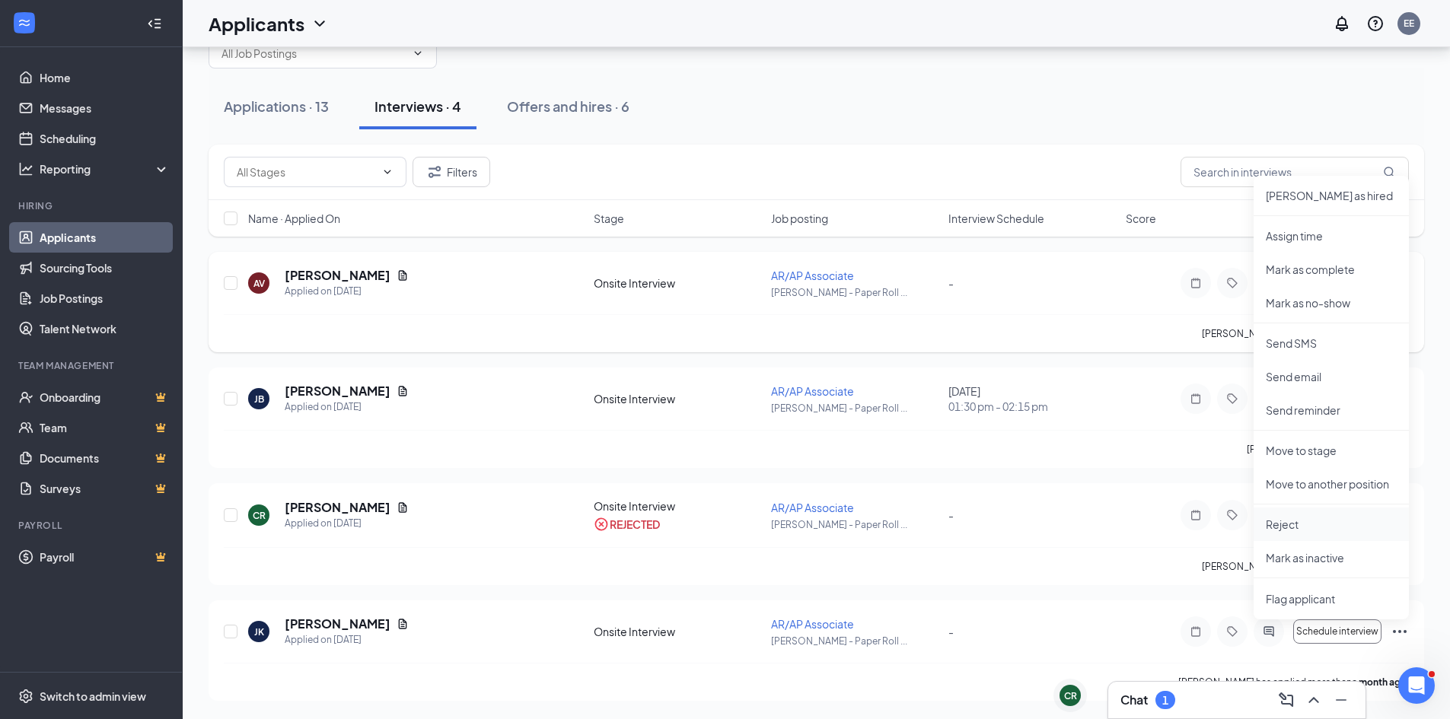
click at [1290, 525] on p "Reject" at bounding box center [1331, 524] width 131 height 15
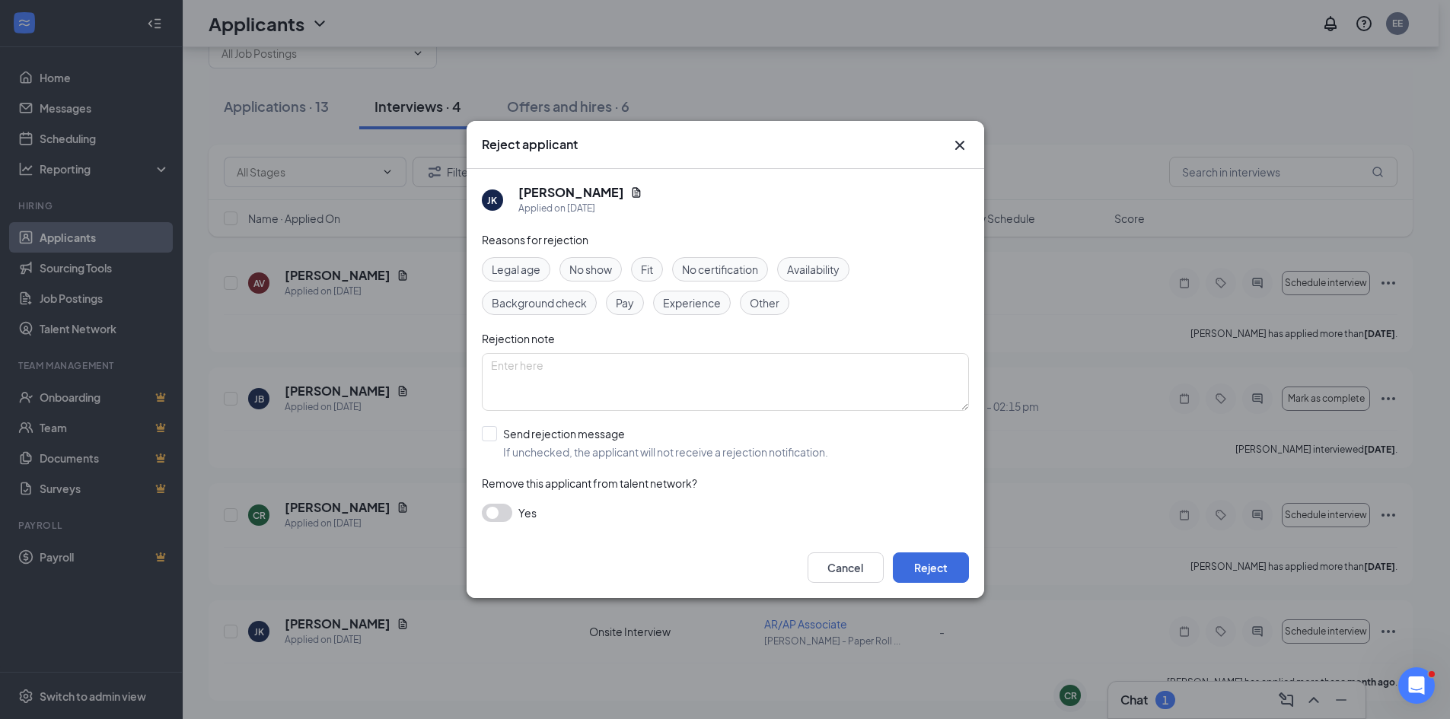
click at [489, 512] on button "button" at bounding box center [497, 513] width 30 height 18
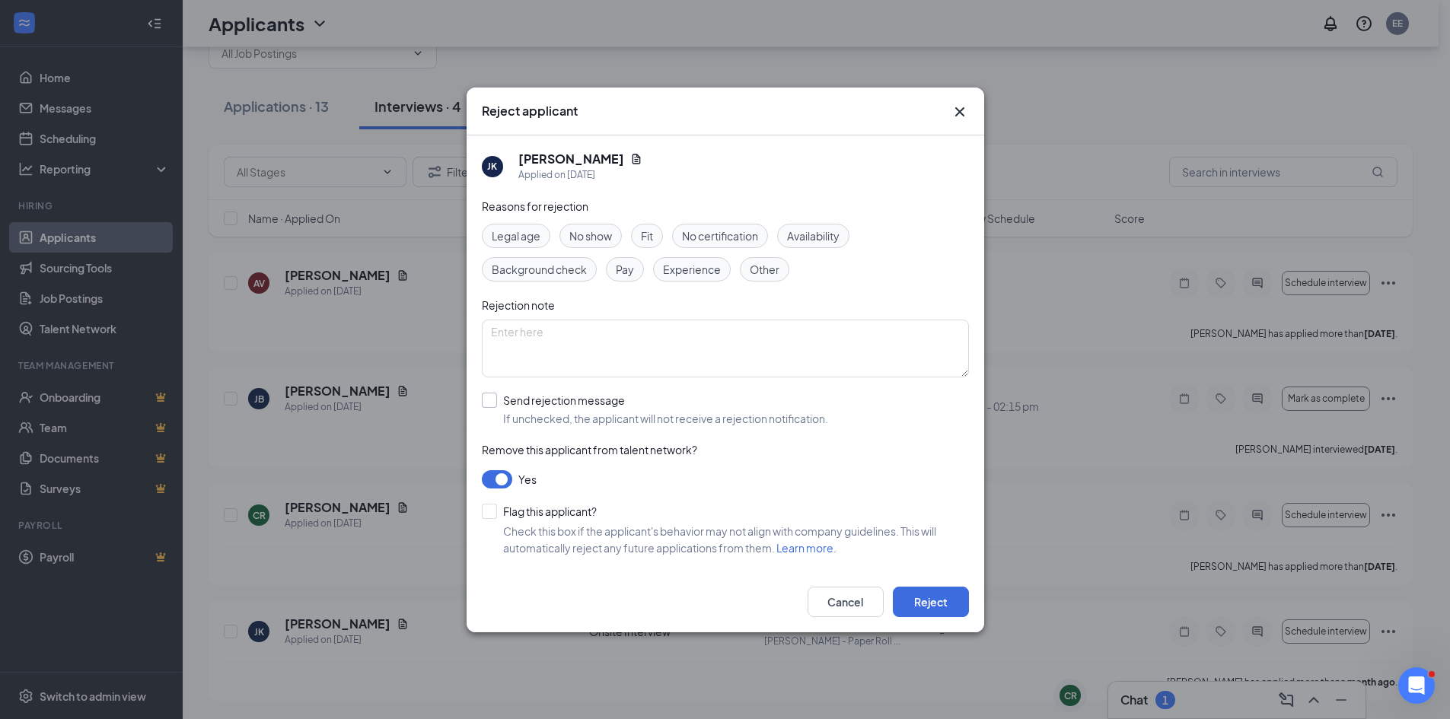
click at [491, 402] on input "Send rejection message If unchecked, the applicant will not receive a rejection…" at bounding box center [655, 409] width 346 height 33
checkbox input "true"
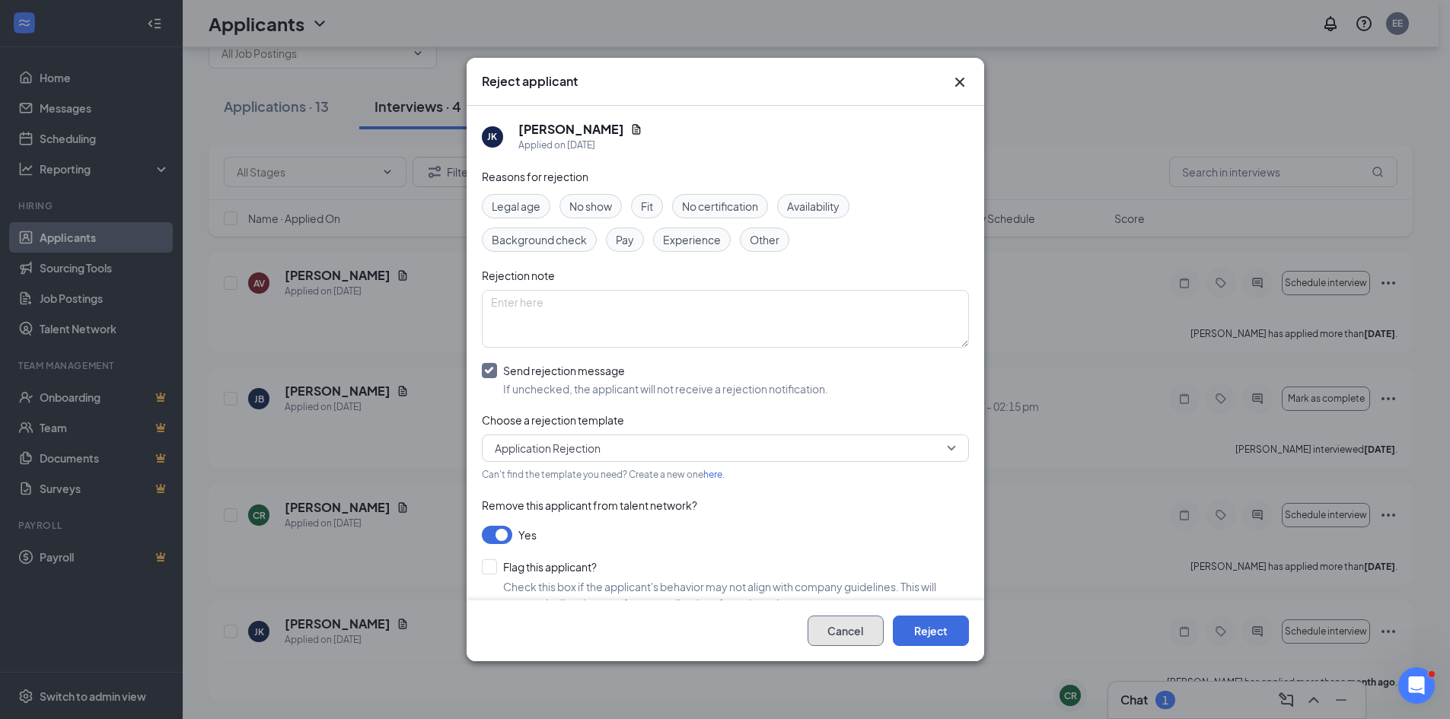
click at [841, 634] on button "Cancel" at bounding box center [846, 631] width 76 height 30
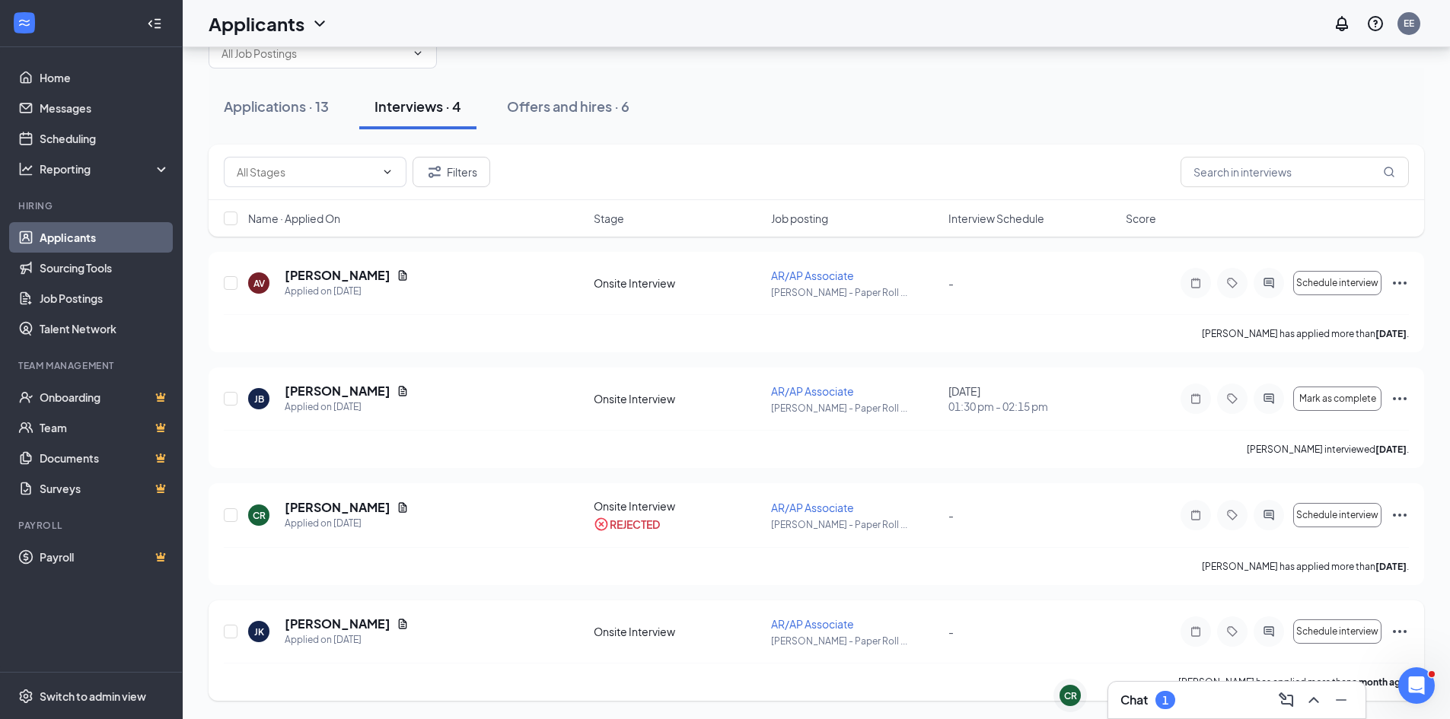
click at [1400, 630] on icon "Ellipses" at bounding box center [1400, 631] width 14 height 3
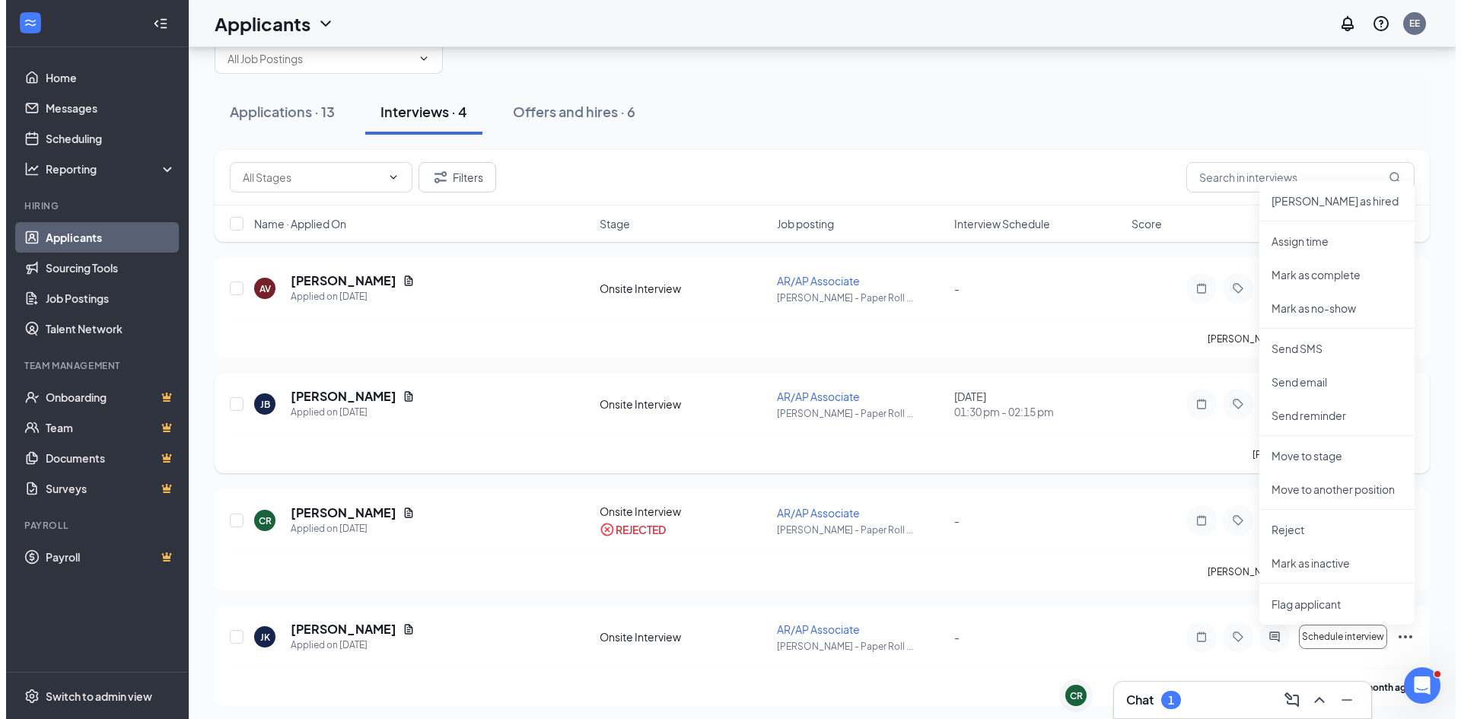
scroll to position [0, 0]
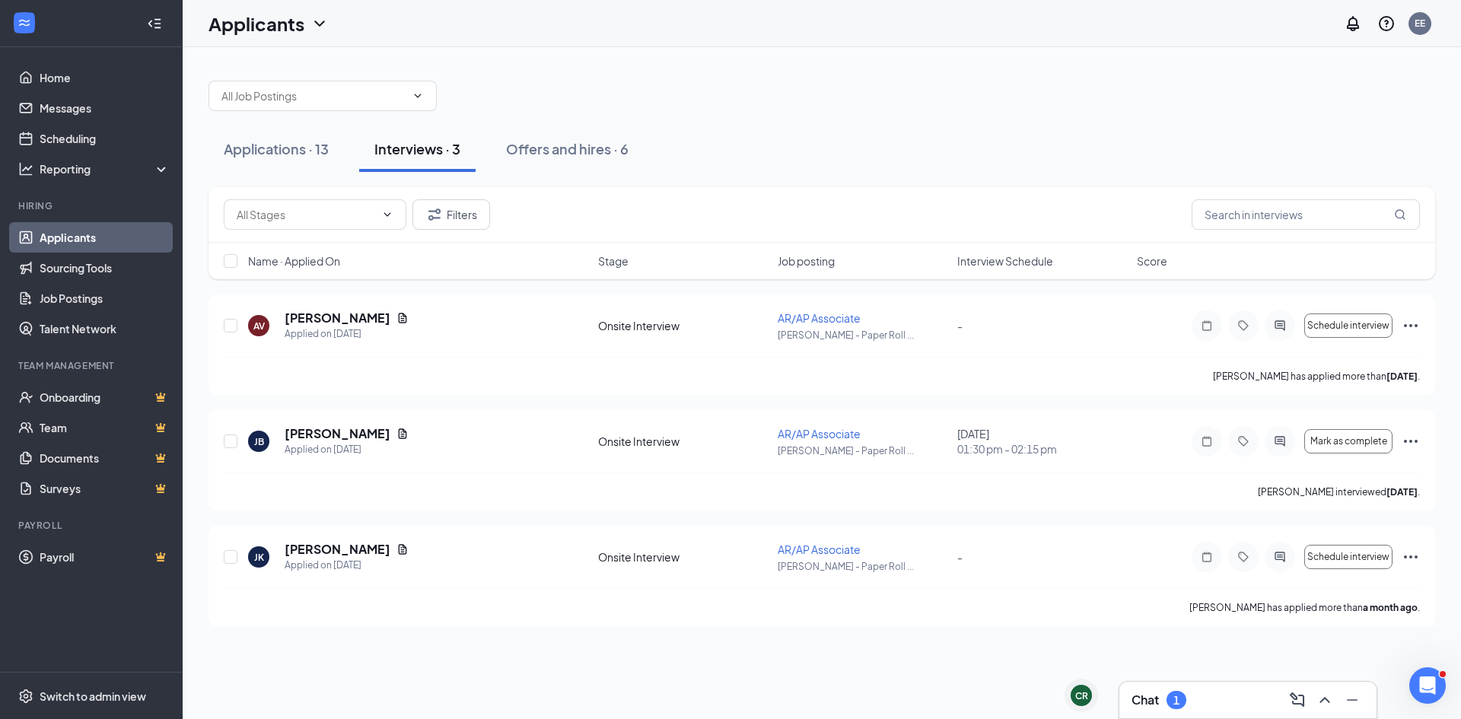
click at [904, 397] on div "AV [PERSON_NAME] Applied on [DATE] Onsite Interview AR/AP Associate [PERSON_NAM…" at bounding box center [822, 461] width 1227 height 332
click at [1420, 329] on div "AV [PERSON_NAME] Applied on [DATE] Onsite Interview AR/AP Associate [PERSON_NAM…" at bounding box center [822, 345] width 1227 height 100
click at [1416, 326] on icon "Ellipses" at bounding box center [1411, 325] width 14 height 3
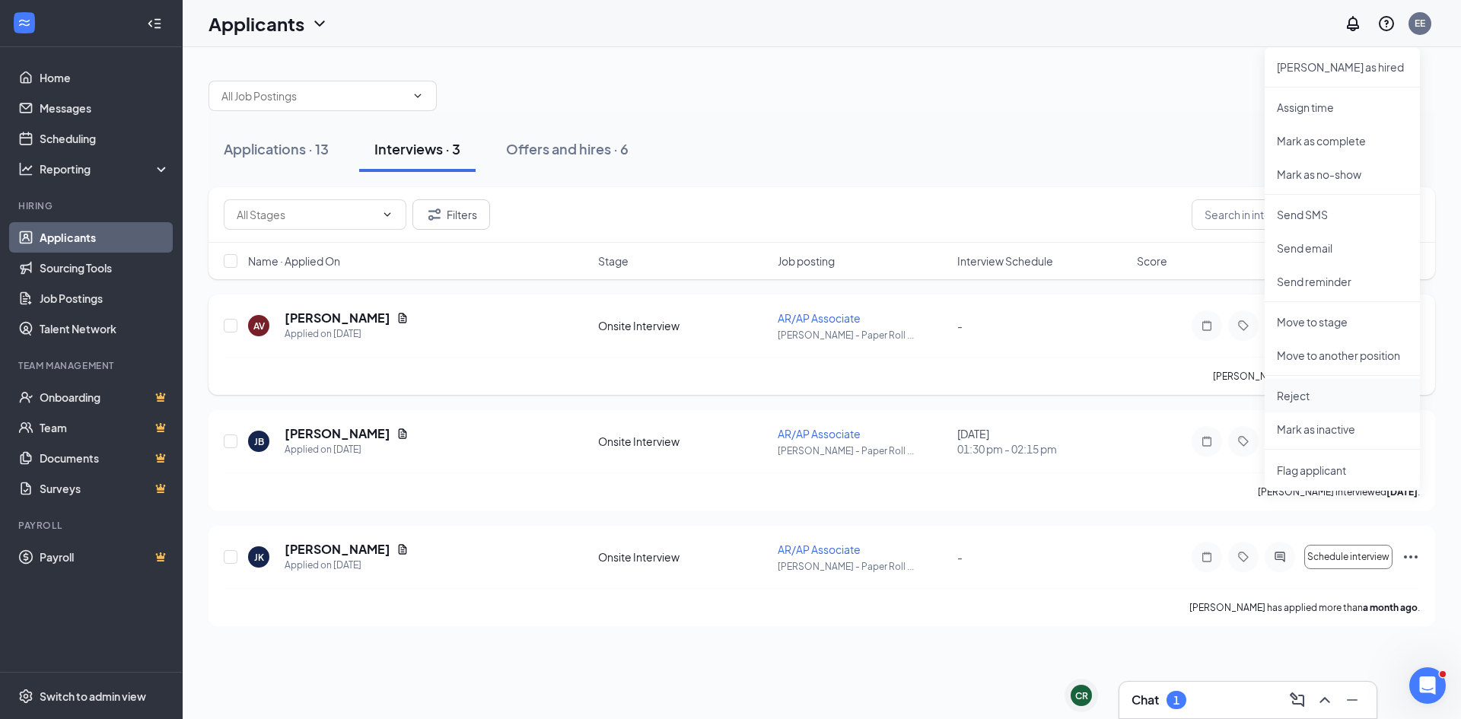
click at [1333, 407] on li "Reject" at bounding box center [1342, 395] width 155 height 33
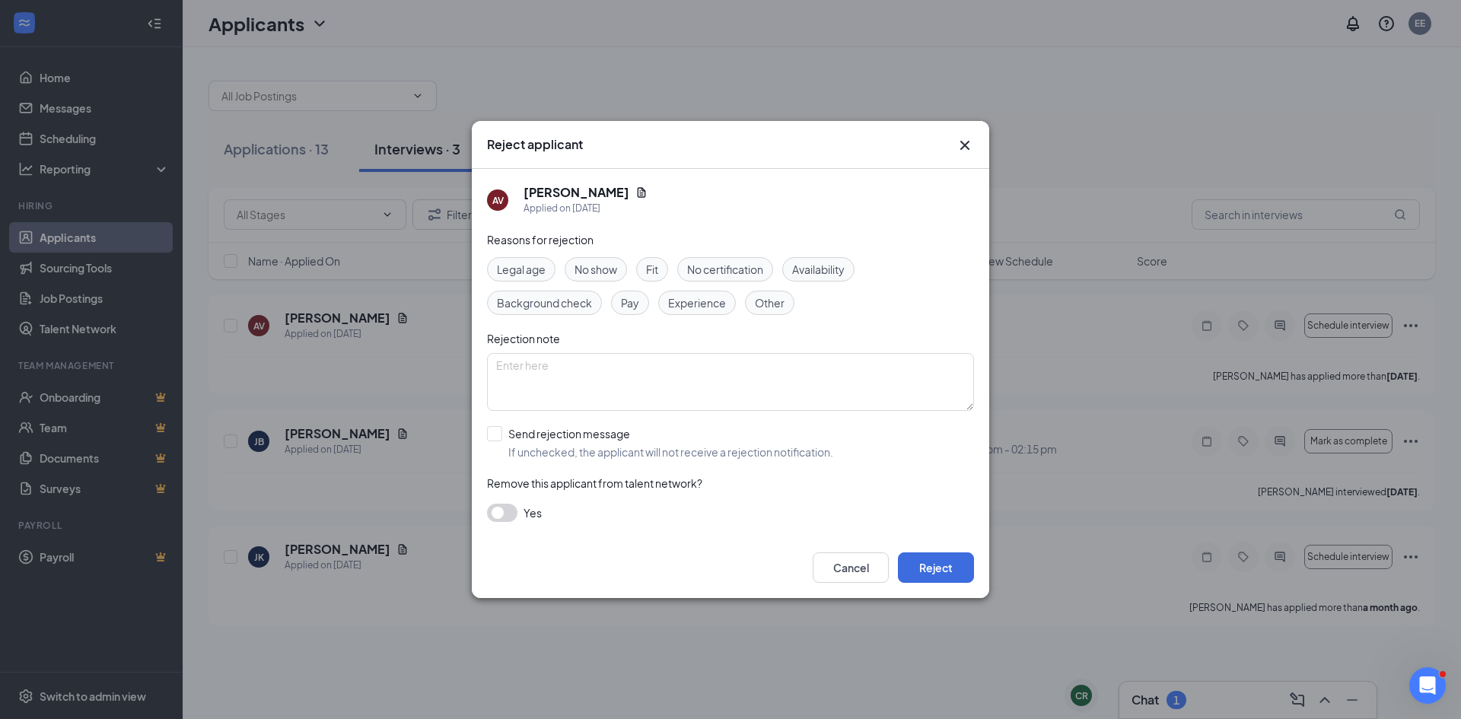
click at [480, 443] on div "AV [PERSON_NAME] Applied on [DATE] Reasons for rejection Legal age No show Fit …" at bounding box center [731, 353] width 518 height 368
click at [495, 433] on input "Send rejection message If unchecked, the applicant will not receive a rejection…" at bounding box center [660, 442] width 346 height 33
checkbox input "true"
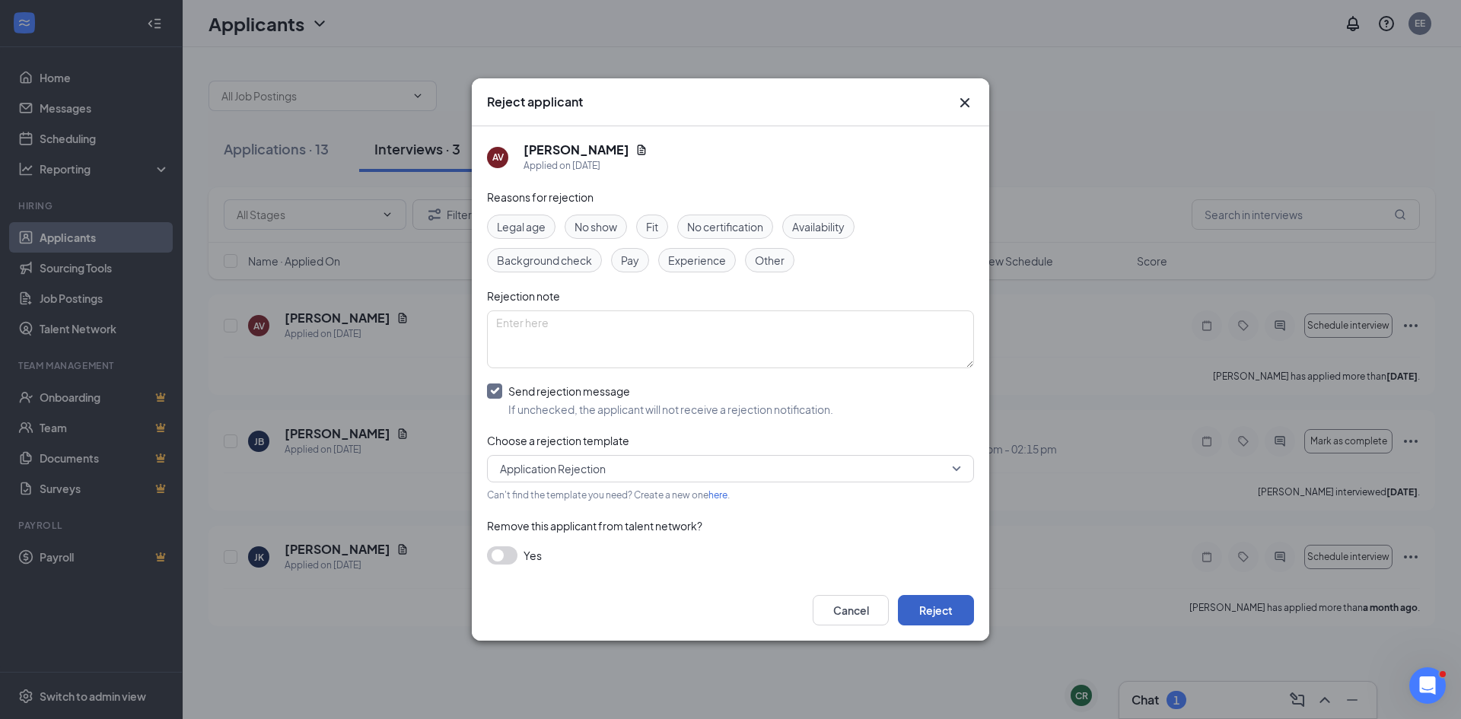
click at [937, 616] on button "Reject" at bounding box center [936, 610] width 76 height 30
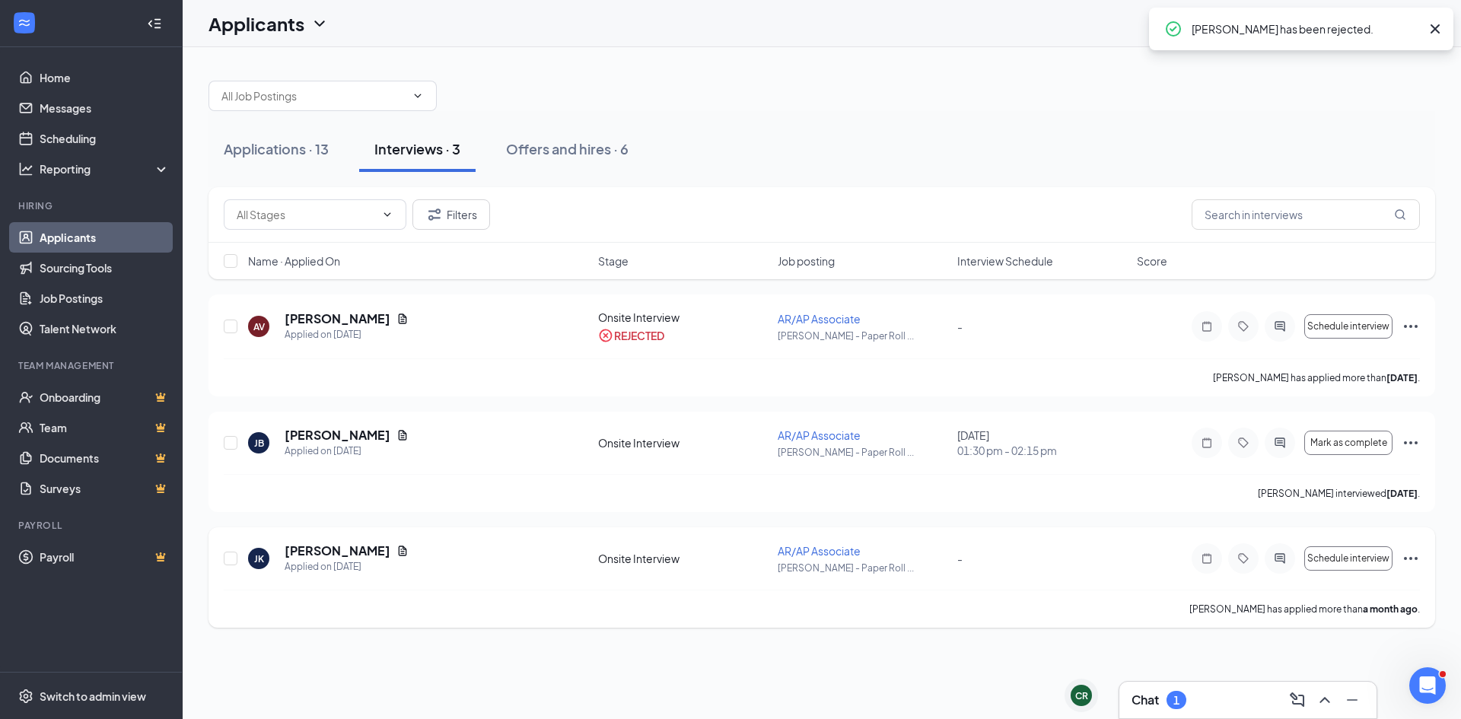
click at [1416, 556] on icon "Ellipses" at bounding box center [1411, 559] width 18 height 18
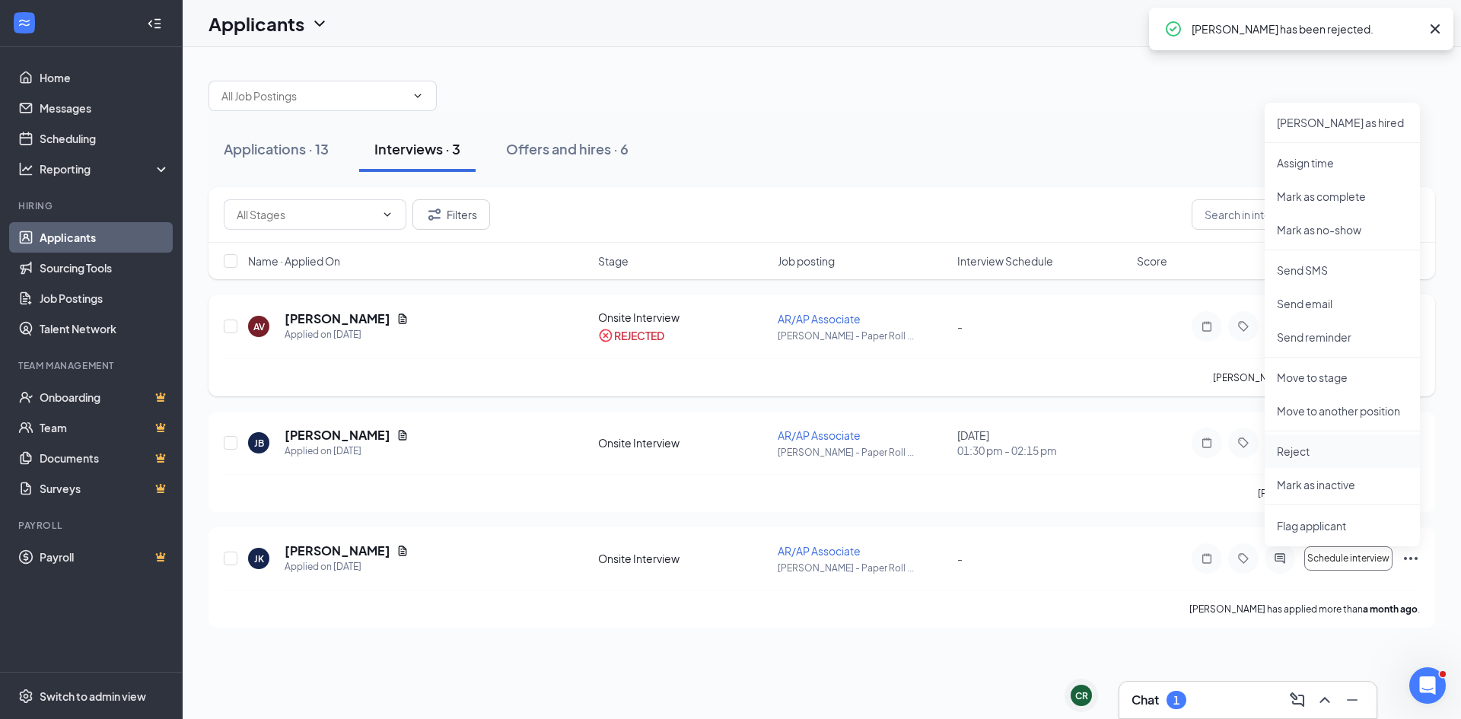
click at [1302, 456] on p "Reject" at bounding box center [1342, 451] width 131 height 15
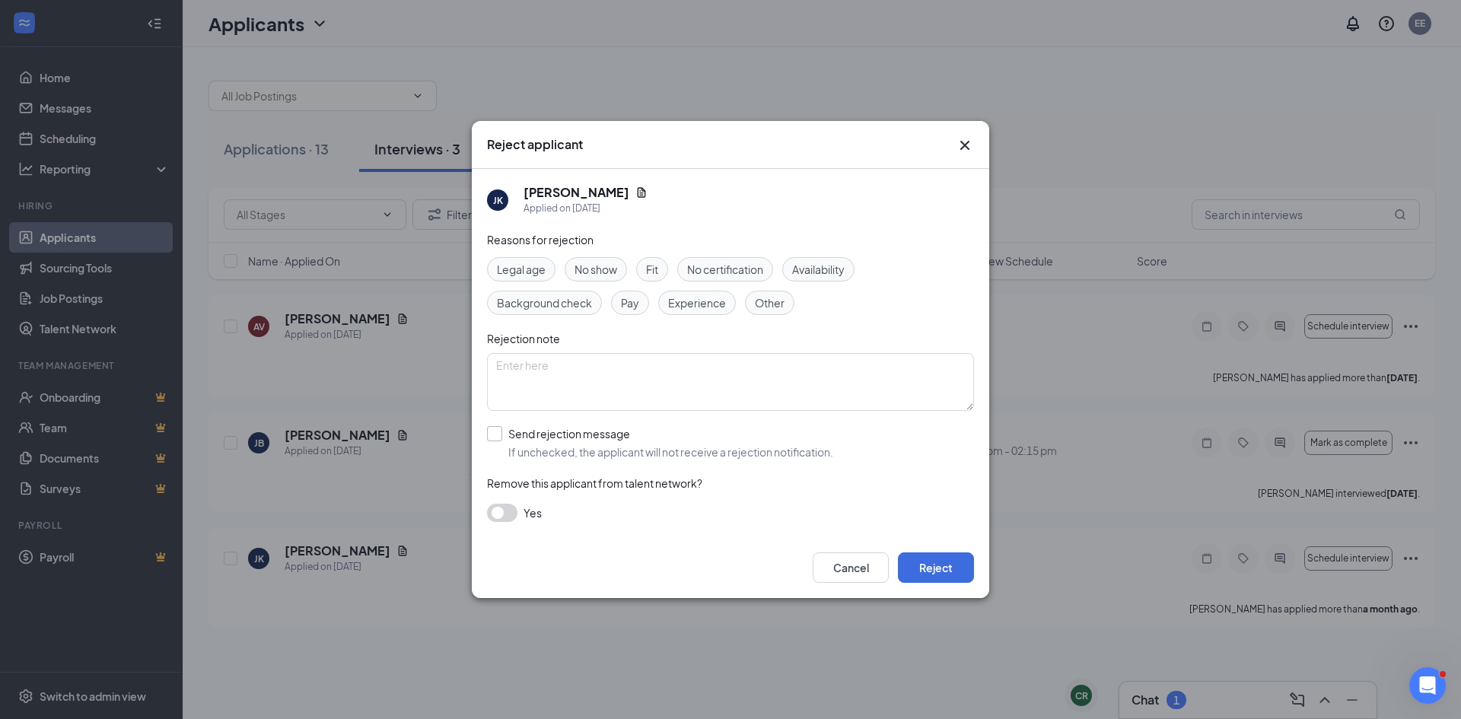
click at [503, 434] on input "Send rejection message If unchecked, the applicant will not receive a rejection…" at bounding box center [660, 442] width 346 height 33
checkbox input "true"
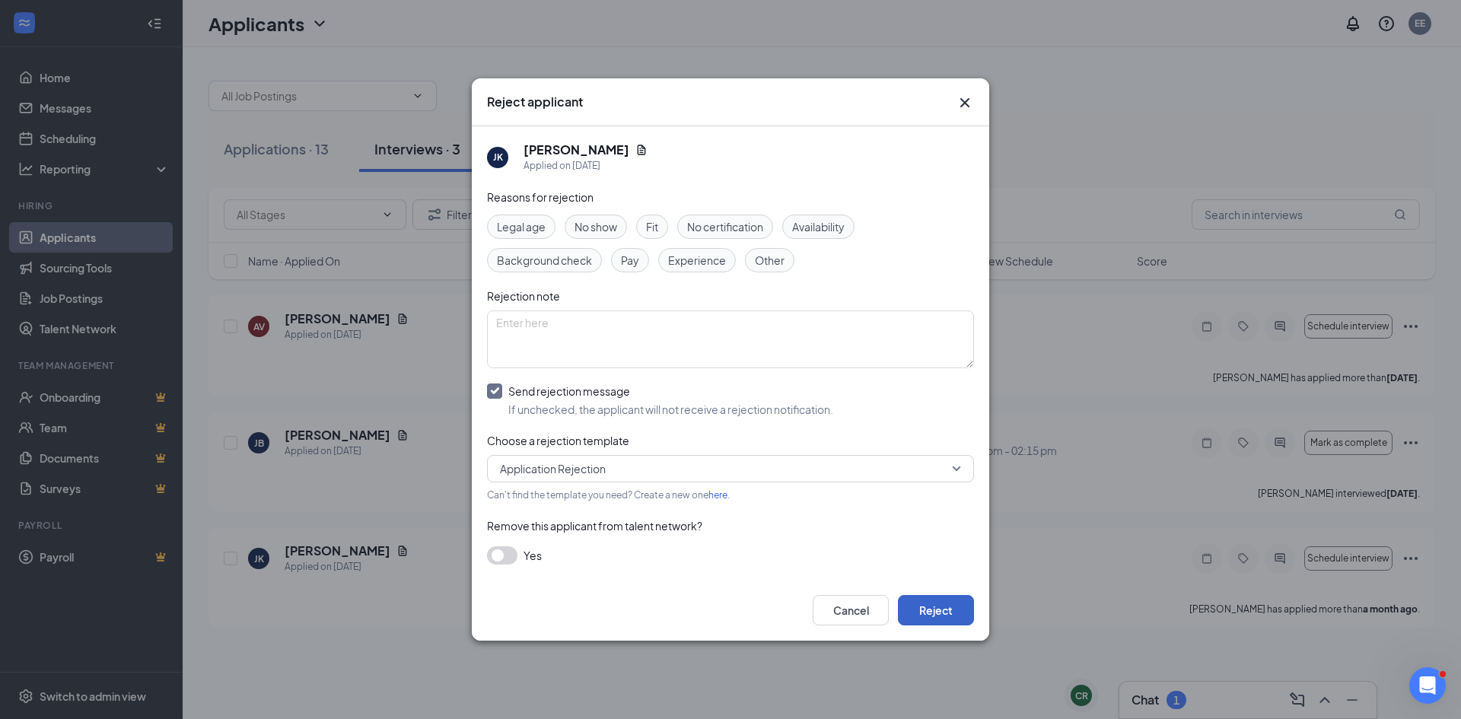
click at [947, 610] on button "Reject" at bounding box center [936, 610] width 76 height 30
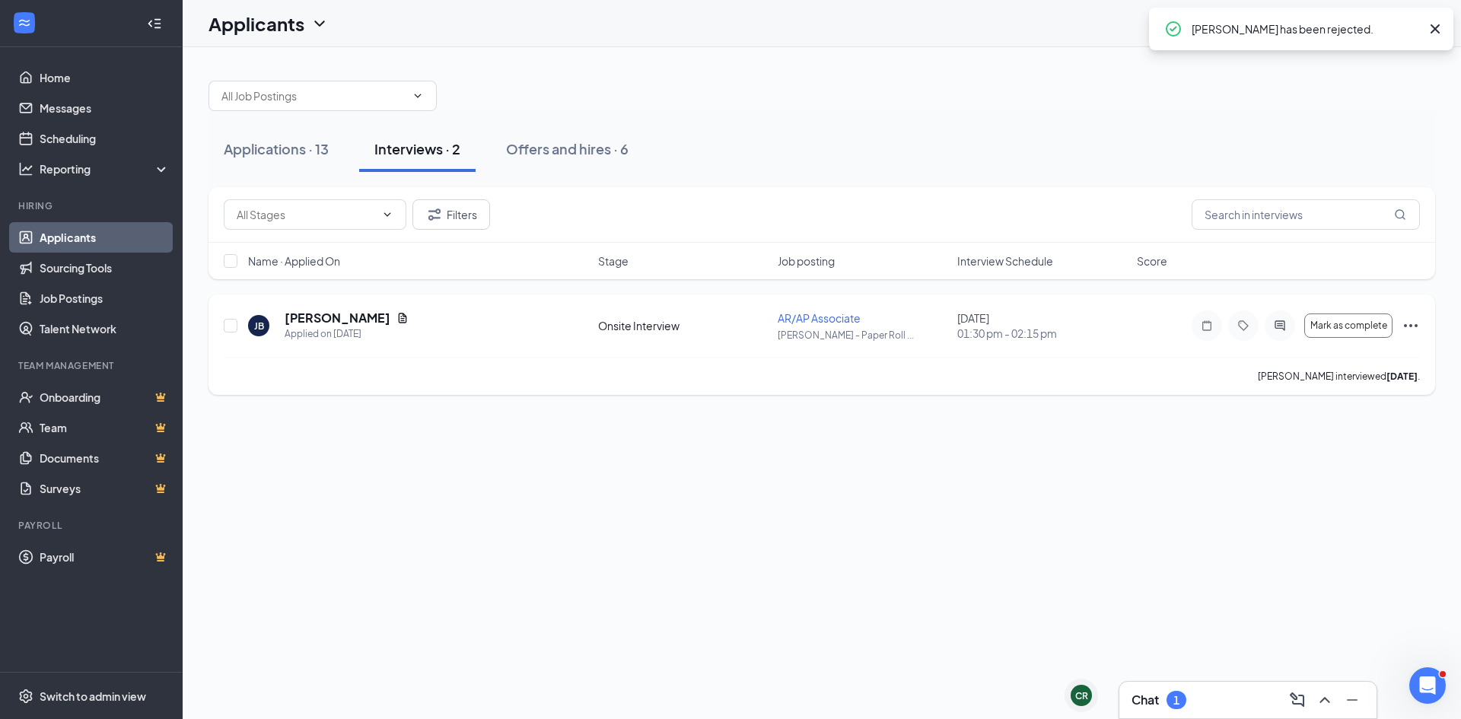
click at [1414, 330] on icon "Ellipses" at bounding box center [1411, 326] width 18 height 18
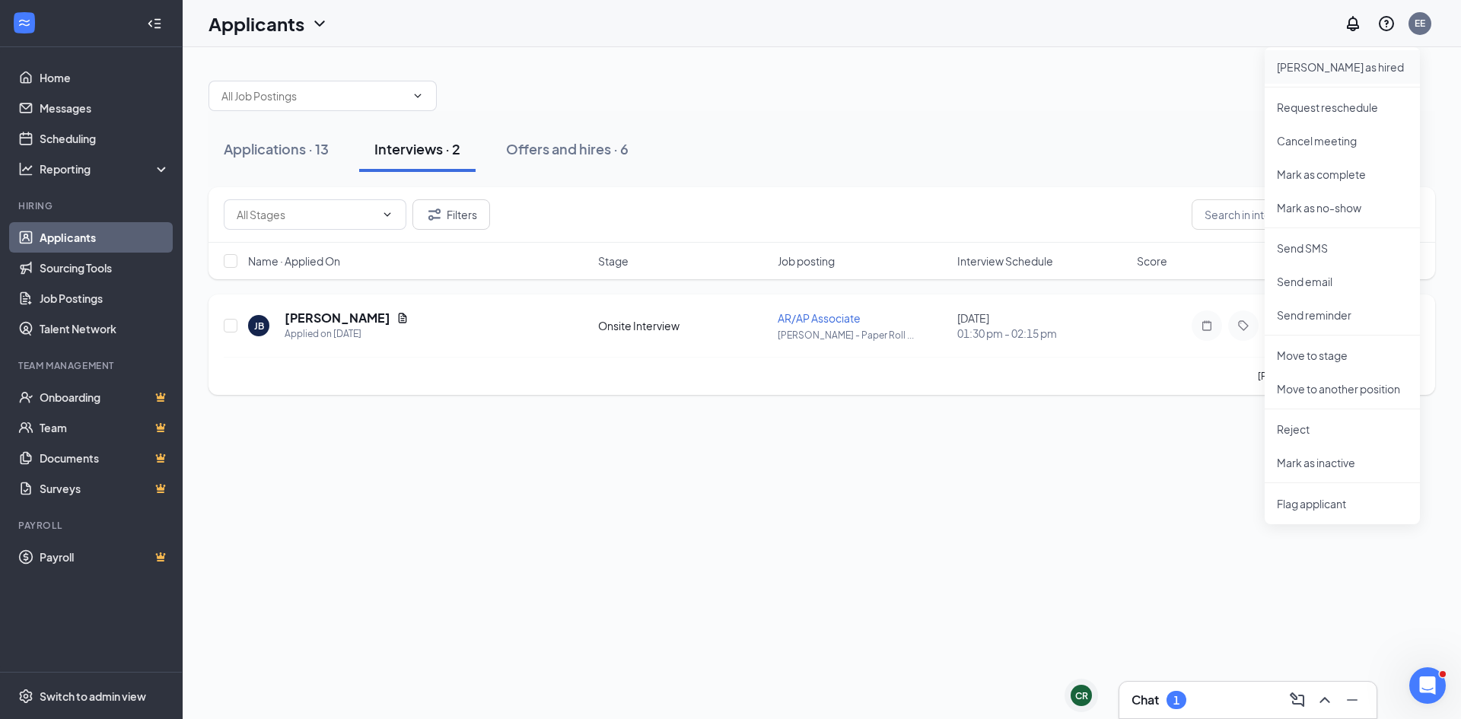
click at [1303, 69] on p "[PERSON_NAME] as hired" at bounding box center [1342, 66] width 131 height 15
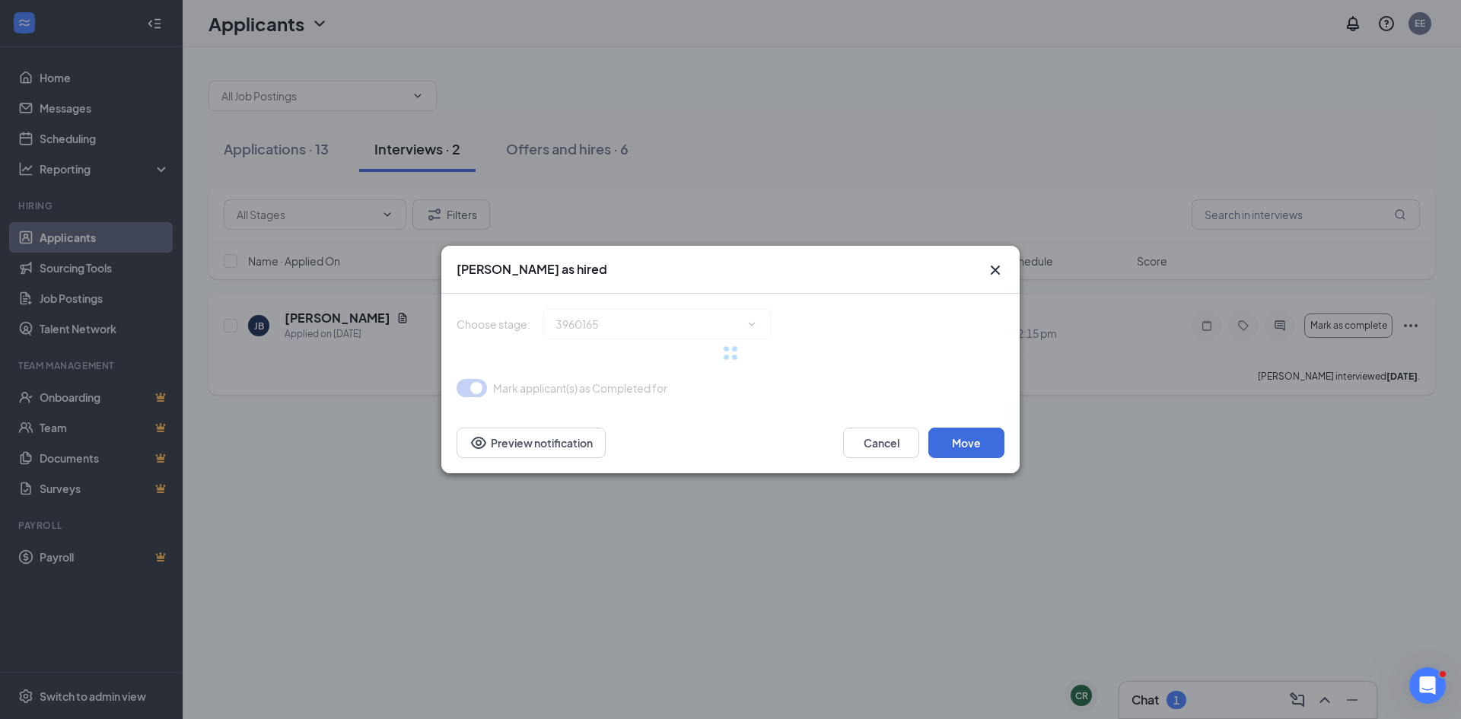
type input "Hiring Complete (final stage)"
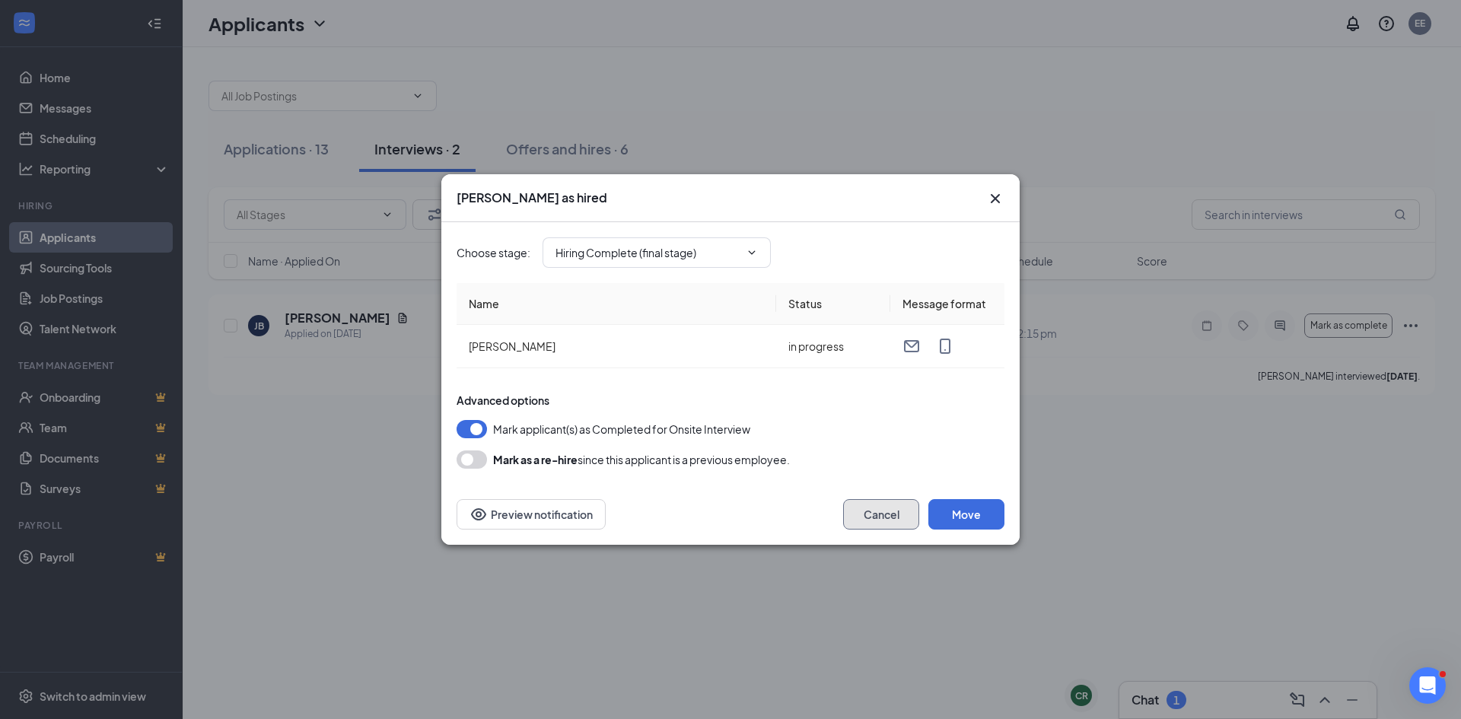
click at [870, 514] on button "Cancel" at bounding box center [881, 514] width 76 height 30
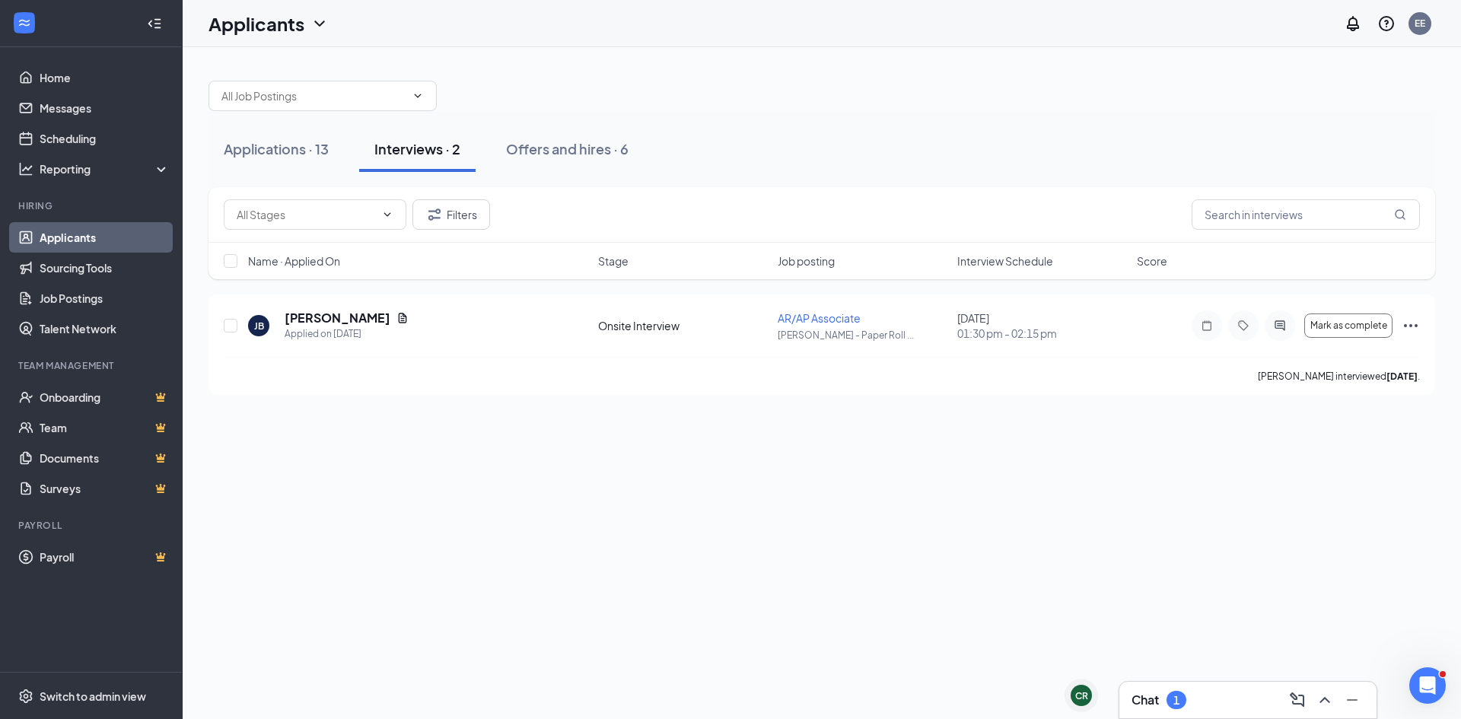
click at [668, 518] on div "Applications · 13 Interviews · 2 Offers and hires · 6 Filters Name · Applied On…" at bounding box center [822, 383] width 1279 height 672
